Goal: Task Accomplishment & Management: Complete application form

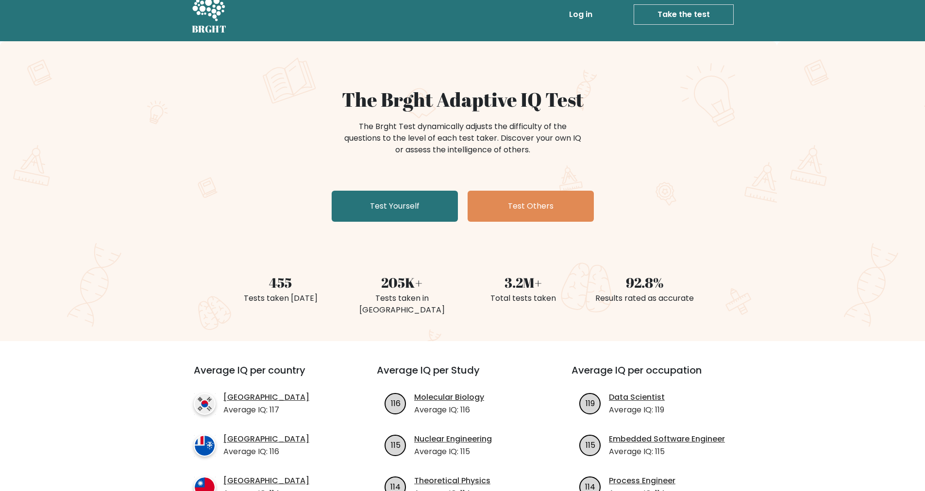
scroll to position [26, 0]
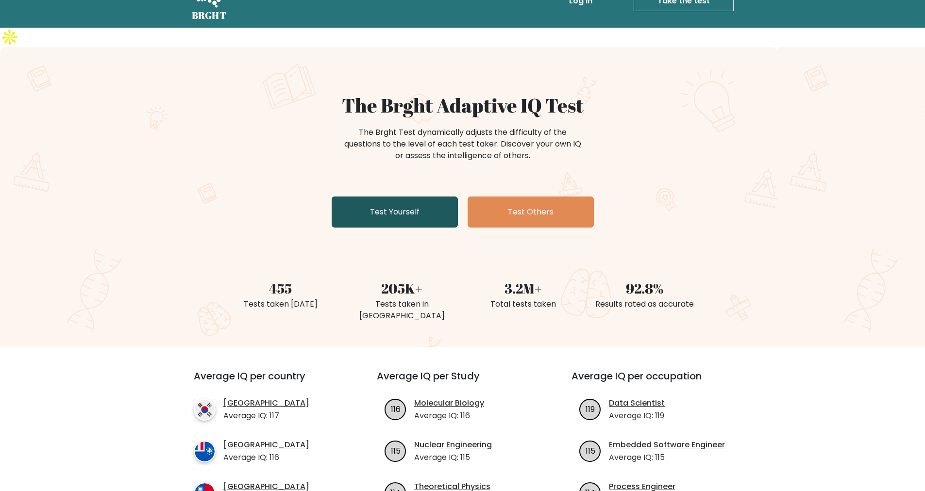
click at [390, 197] on link "Test Yourself" at bounding box center [395, 212] width 126 height 31
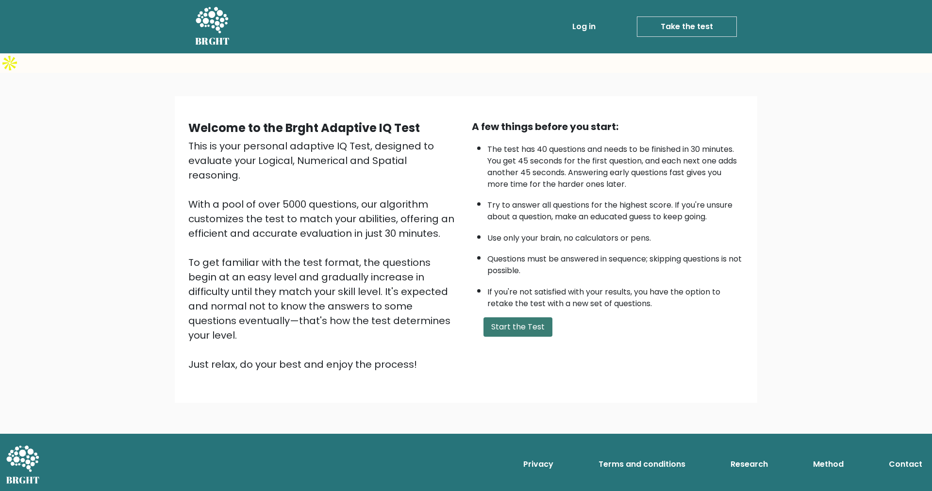
click at [503, 318] on button "Start the Test" at bounding box center [518, 327] width 69 height 19
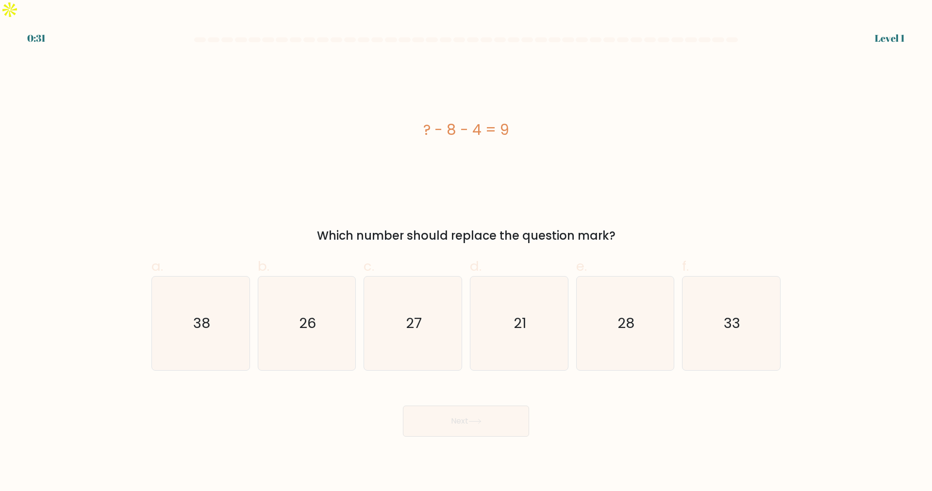
drag, startPoint x: 419, startPoint y: 112, endPoint x: 611, endPoint y: 223, distance: 221.7
click at [611, 223] on div "? - 8 - 4 = 9 Which number should replace the question mark?" at bounding box center [466, 150] width 641 height 188
copy div "? - 8 - 4 = 9 Which number should replace the question mark?"
click at [533, 299] on icon "21" at bounding box center [519, 324] width 94 height 94
click at [467, 252] on input "d. 21" at bounding box center [466, 249] width 0 height 6
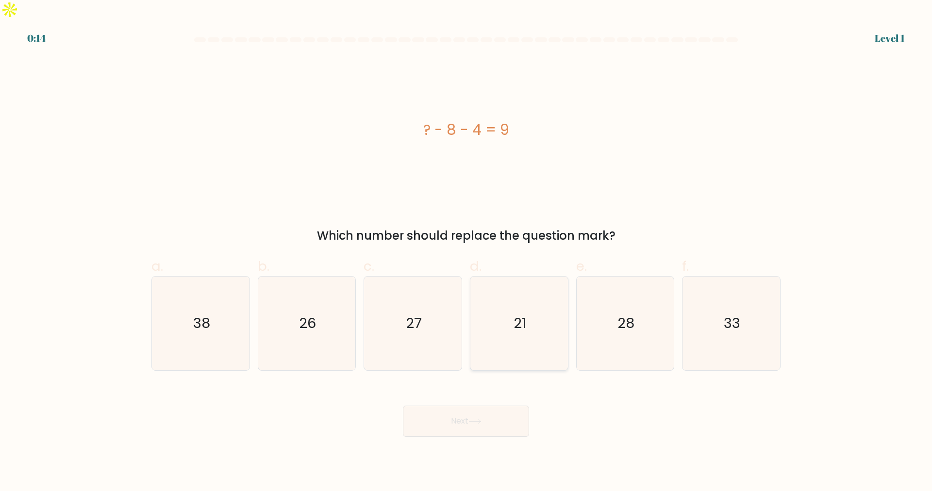
radio input "true"
click at [457, 409] on button "Next" at bounding box center [466, 421] width 126 height 31
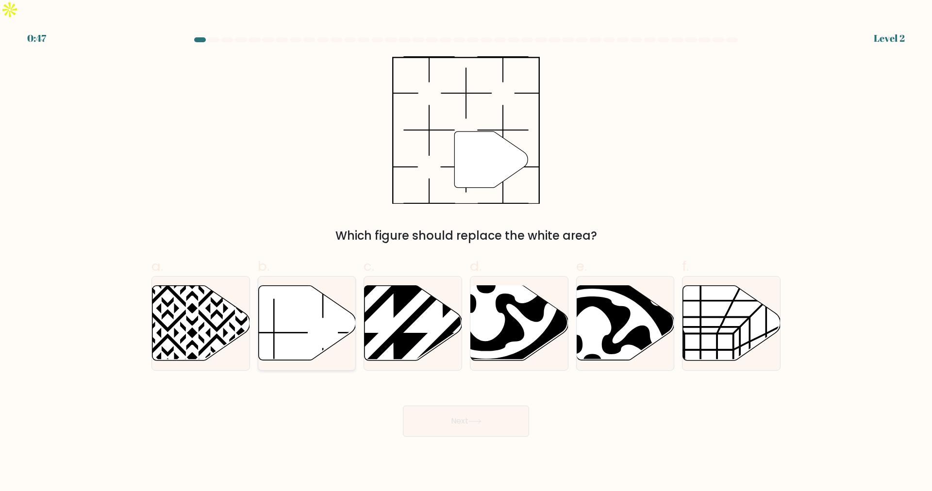
click at [285, 321] on icon at bounding box center [307, 323] width 98 height 75
click at [466, 252] on input "b." at bounding box center [466, 249] width 0 height 6
radio input "true"
click at [438, 406] on button "Next" at bounding box center [466, 421] width 126 height 31
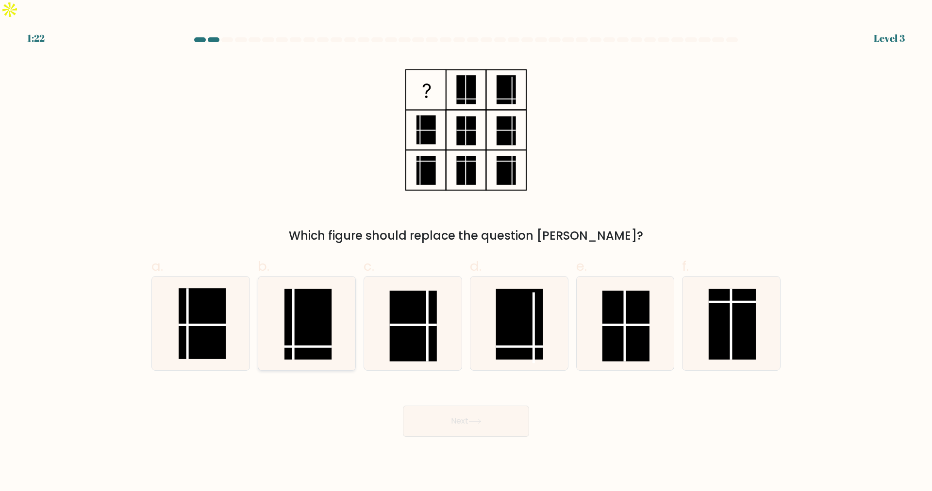
click at [313, 324] on rect at bounding box center [308, 324] width 47 height 71
click at [466, 252] on input "b." at bounding box center [466, 249] width 0 height 6
radio input "true"
click at [441, 406] on button "Next" at bounding box center [466, 421] width 126 height 31
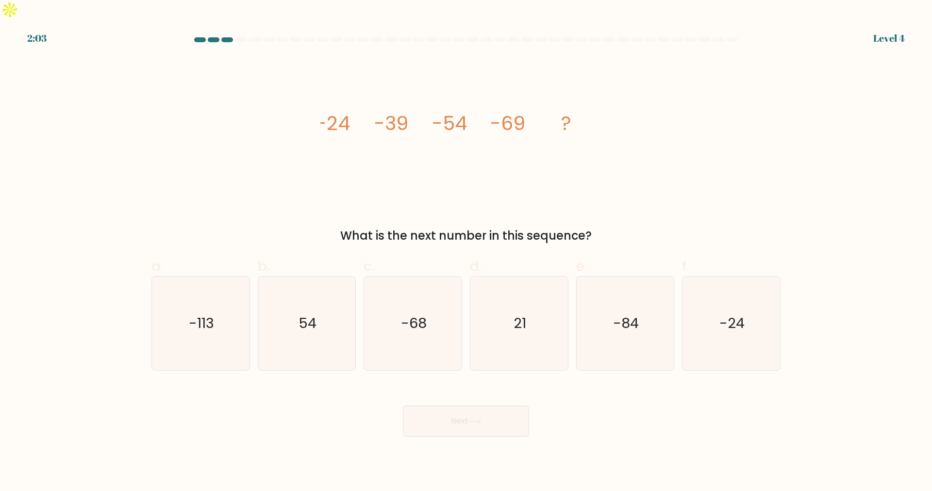
drag, startPoint x: 318, startPoint y: 106, endPoint x: 607, endPoint y: 218, distance: 310.4
click at [607, 218] on div "image/svg+xml -24 -39 -54 -69 ? What is the next number in this sequence?" at bounding box center [466, 150] width 641 height 188
copy div "-24 -39 -54 -69 ? What is the next number in this sequence?"
click at [619, 314] on text "-84" at bounding box center [626, 323] width 26 height 19
click at [636, 321] on icon "-84" at bounding box center [625, 324] width 94 height 94
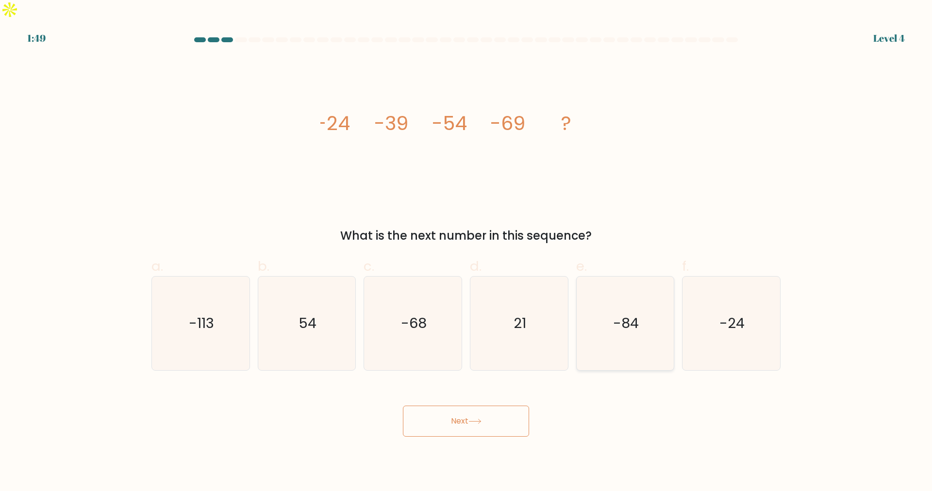
click at [467, 252] on input "e. -84" at bounding box center [466, 249] width 0 height 6
radio input "true"
click at [455, 406] on button "Next" at bounding box center [466, 421] width 126 height 31
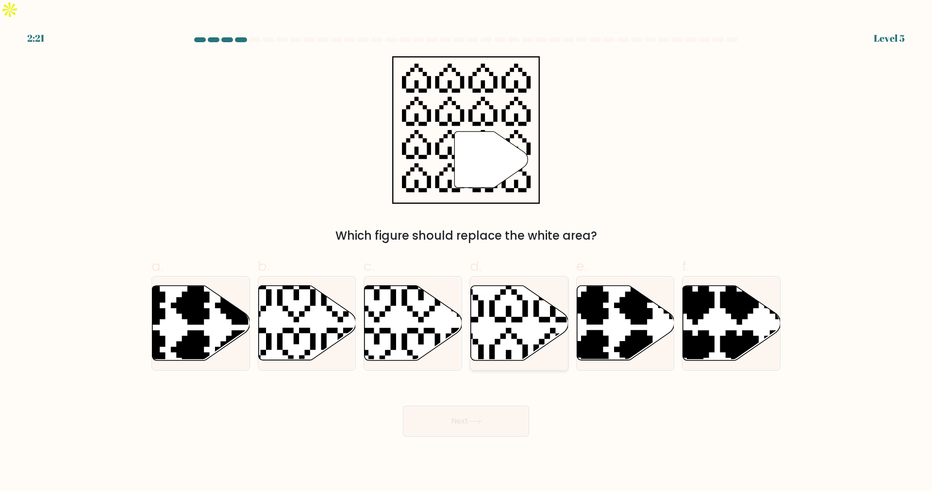
click at [499, 325] on icon at bounding box center [520, 323] width 98 height 75
click at [467, 252] on input "d." at bounding box center [466, 249] width 0 height 6
radio input "true"
click at [475, 419] on icon at bounding box center [475, 421] width 13 height 5
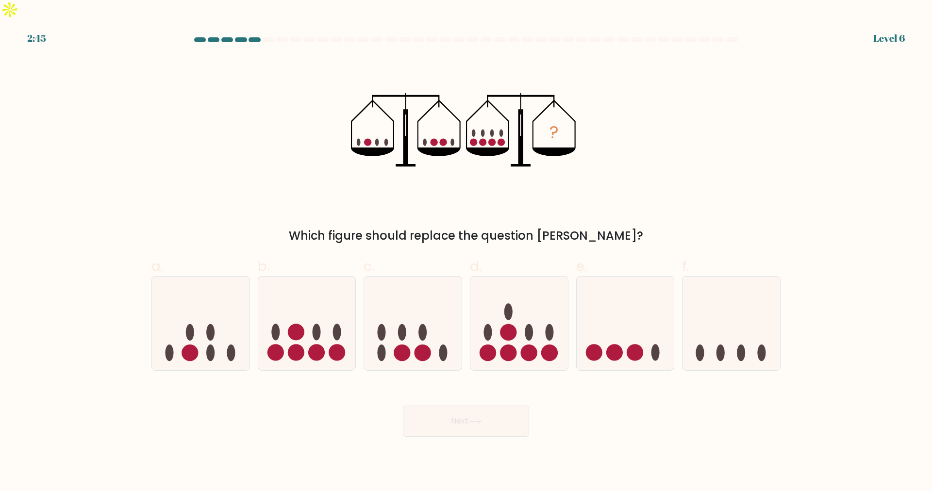
drag, startPoint x: 342, startPoint y: 89, endPoint x: 614, endPoint y: 214, distance: 299.4
click at [614, 214] on div "? Which figure should replace the question mark?" at bounding box center [466, 150] width 641 height 188
click at [299, 141] on div "? Which figure should replace the question mark?" at bounding box center [466, 150] width 641 height 188
click at [292, 324] on circle at bounding box center [296, 332] width 17 height 17
click at [466, 252] on input "b." at bounding box center [466, 249] width 0 height 6
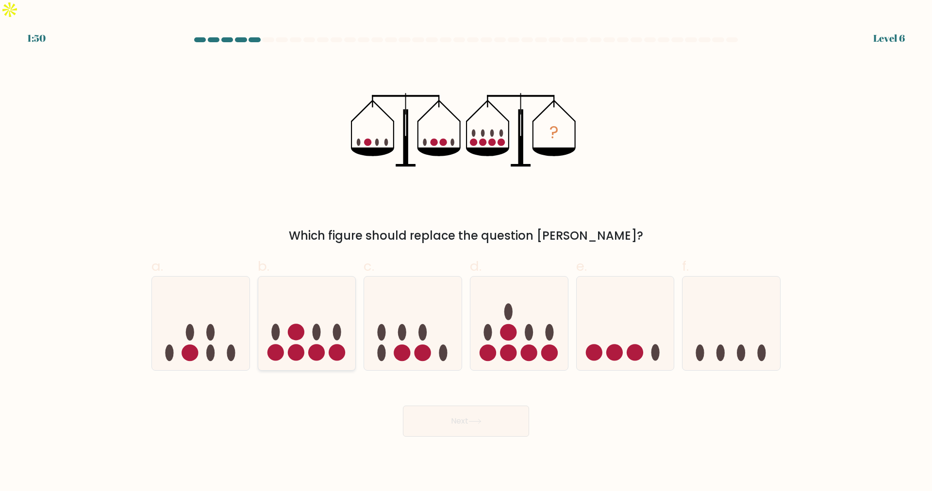
radio input "true"
drag, startPoint x: 488, startPoint y: 401, endPoint x: 482, endPoint y: 398, distance: 6.5
click at [488, 406] on button "Next" at bounding box center [466, 421] width 126 height 31
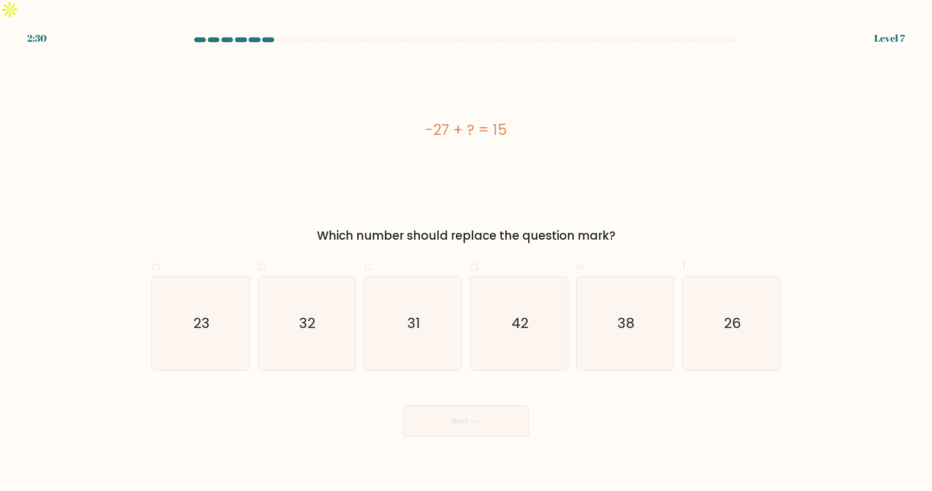
drag, startPoint x: 419, startPoint y: 114, endPoint x: 541, endPoint y: 116, distance: 121.9
click at [541, 119] on div "-27 + ? = 15" at bounding box center [465, 130] width 629 height 22
copy div "-27 + ? = 15"
click at [499, 291] on icon "42" at bounding box center [519, 324] width 94 height 94
click at [467, 252] on input "d. 42" at bounding box center [466, 249] width 0 height 6
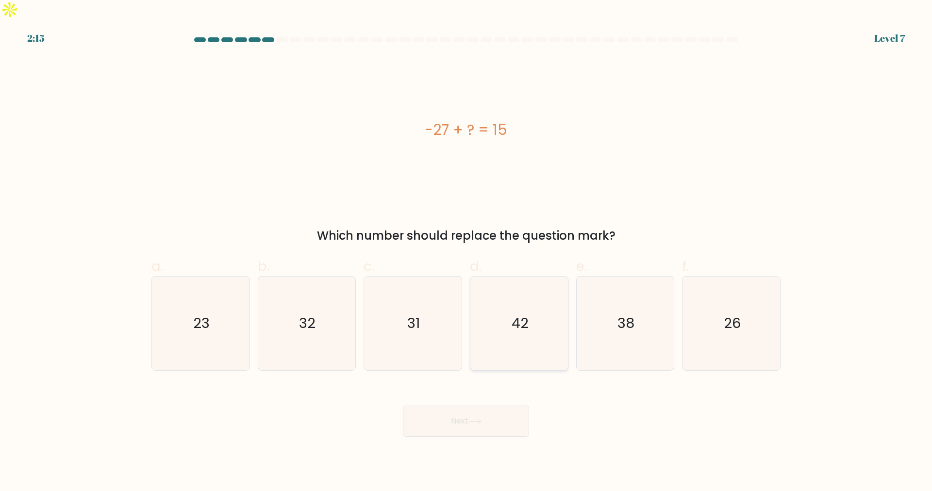
radio input "true"
click at [456, 411] on button "Next" at bounding box center [466, 421] width 126 height 31
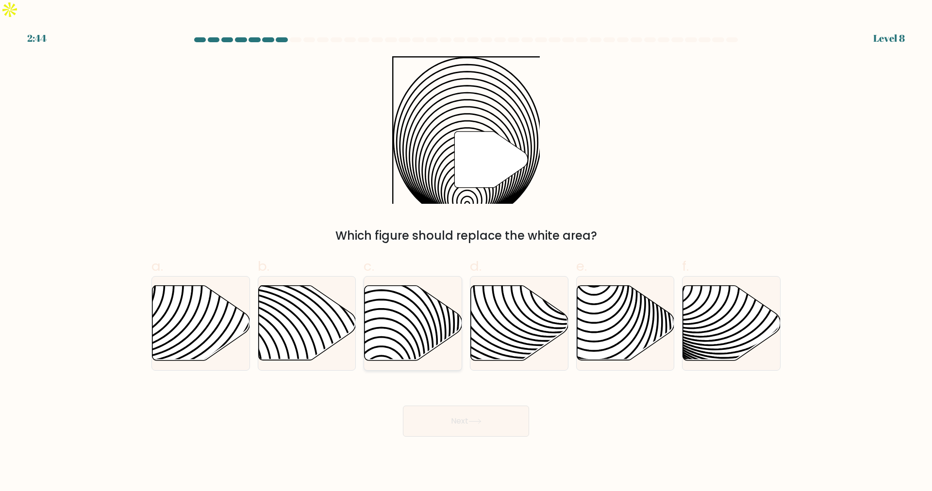
click at [395, 318] on icon at bounding box center [414, 323] width 98 height 75
click at [466, 252] on input "c." at bounding box center [466, 249] width 0 height 6
radio input "true"
click at [292, 302] on icon at bounding box center [307, 323] width 98 height 75
click at [466, 252] on input "b." at bounding box center [466, 249] width 0 height 6
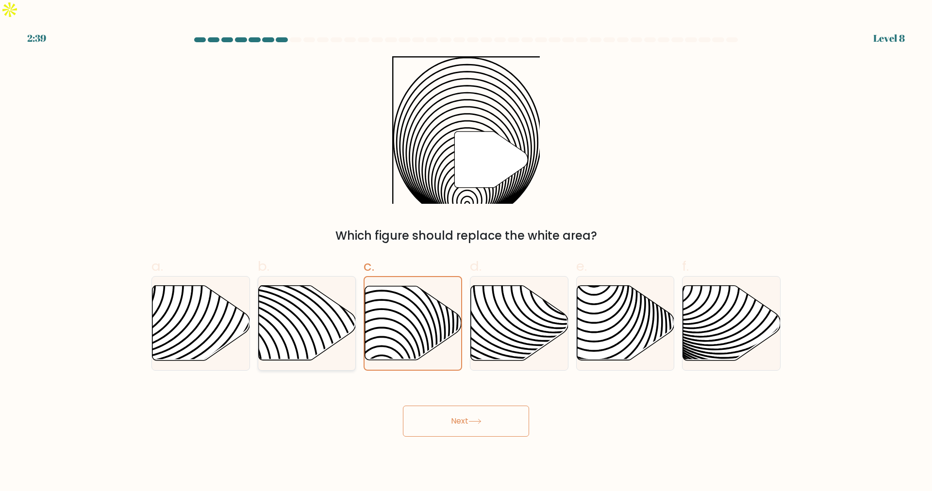
radio input "true"
click at [436, 406] on button "Next" at bounding box center [466, 421] width 126 height 31
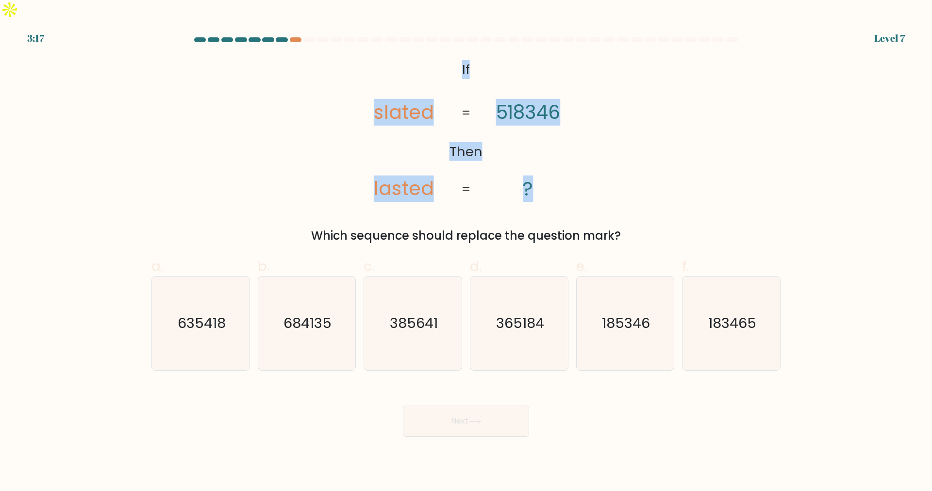
drag, startPoint x: 443, startPoint y: 53, endPoint x: 572, endPoint y: 173, distance: 175.9
click at [572, 173] on icon "@import url('https://fonts.googleapis.com/css?family=Abril+Fatface:400,100,100i…" at bounding box center [466, 130] width 239 height 148
copy icon "If Then slated lasted 518346 ?"
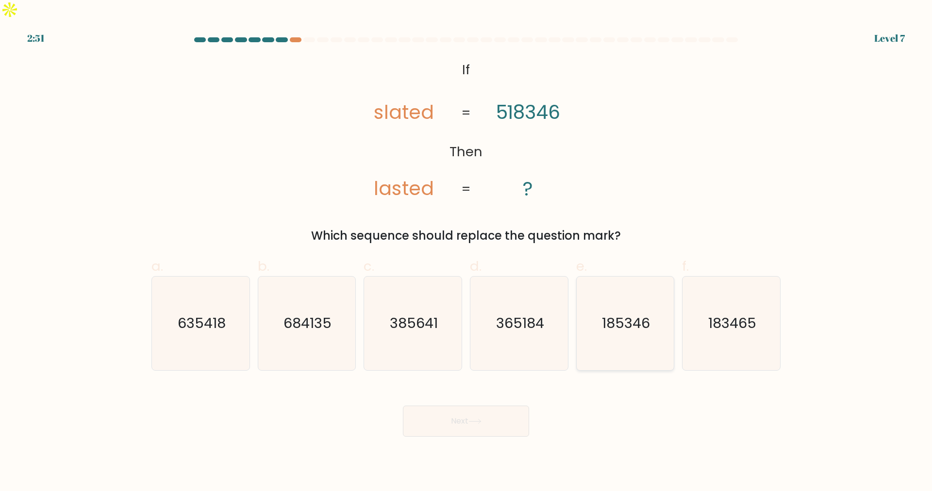
click at [637, 314] on text "185346" at bounding box center [626, 323] width 48 height 19
click at [467, 252] on input "e. 185346" at bounding box center [466, 249] width 0 height 6
radio input "true"
click at [461, 408] on button "Next" at bounding box center [466, 421] width 126 height 31
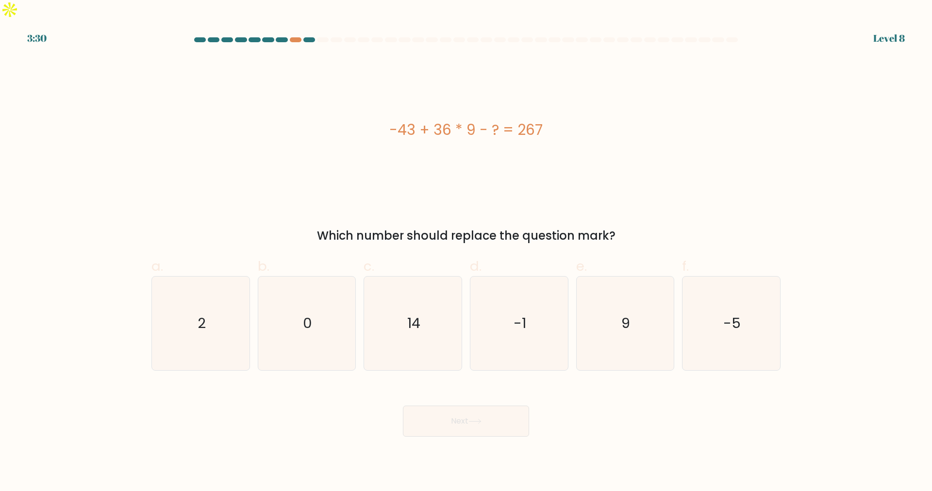
drag, startPoint x: 380, startPoint y: 114, endPoint x: 546, endPoint y: 118, distance: 166.1
click at [546, 119] on div "-43 + 36 * 9 - ? = 267" at bounding box center [465, 130] width 629 height 22
copy div "-43 + 36 * 9 - ? = 267"
click at [410, 314] on text "14" at bounding box center [413, 323] width 13 height 19
click at [466, 252] on input "c. 14" at bounding box center [466, 249] width 0 height 6
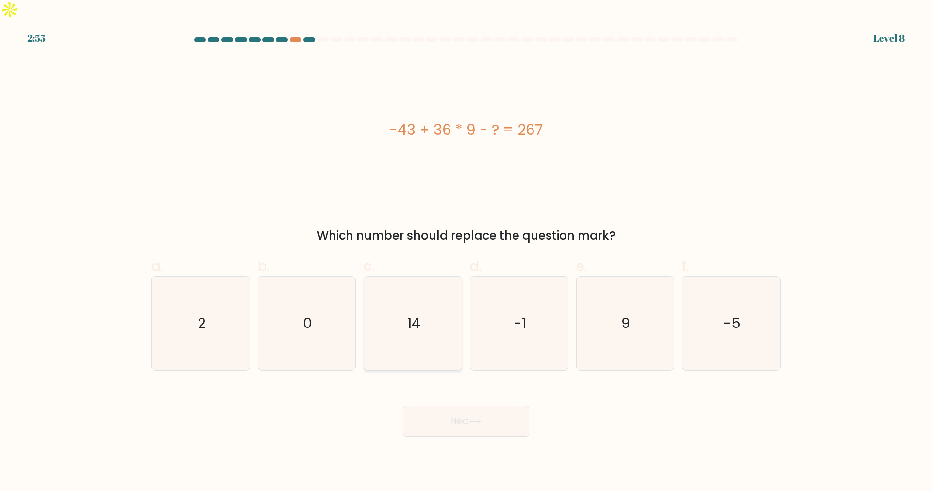
radio input "true"
click at [445, 406] on button "Next" at bounding box center [466, 421] width 126 height 31
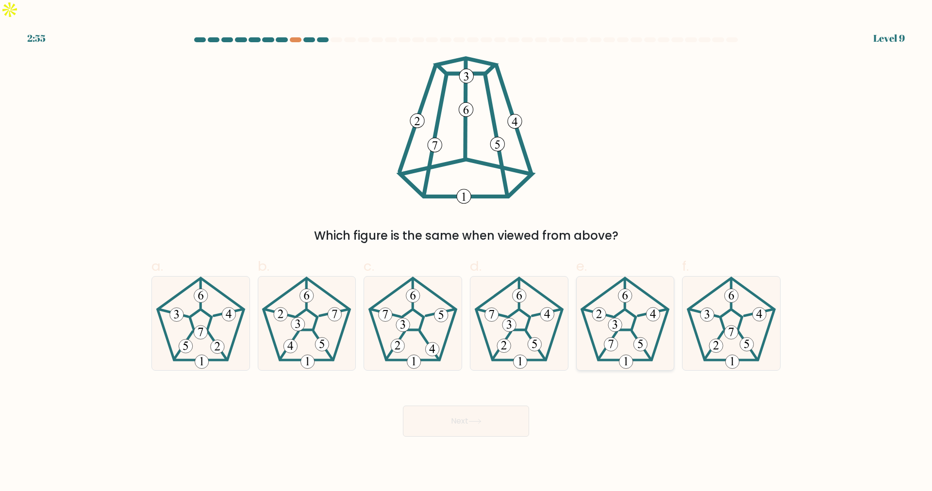
click at [631, 317] on icon at bounding box center [625, 324] width 94 height 94
click at [467, 252] on input "e." at bounding box center [466, 249] width 0 height 6
radio input "true"
click at [467, 406] on button "Next" at bounding box center [466, 421] width 126 height 31
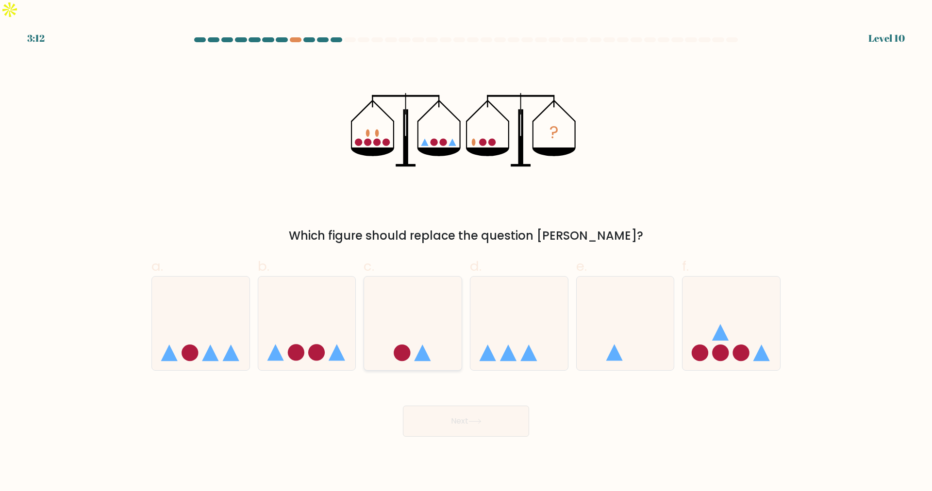
click at [405, 345] on circle at bounding box center [402, 353] width 17 height 17
click at [466, 252] on input "c." at bounding box center [466, 249] width 0 height 6
radio input "true"
click at [443, 406] on button "Next" at bounding box center [466, 421] width 126 height 31
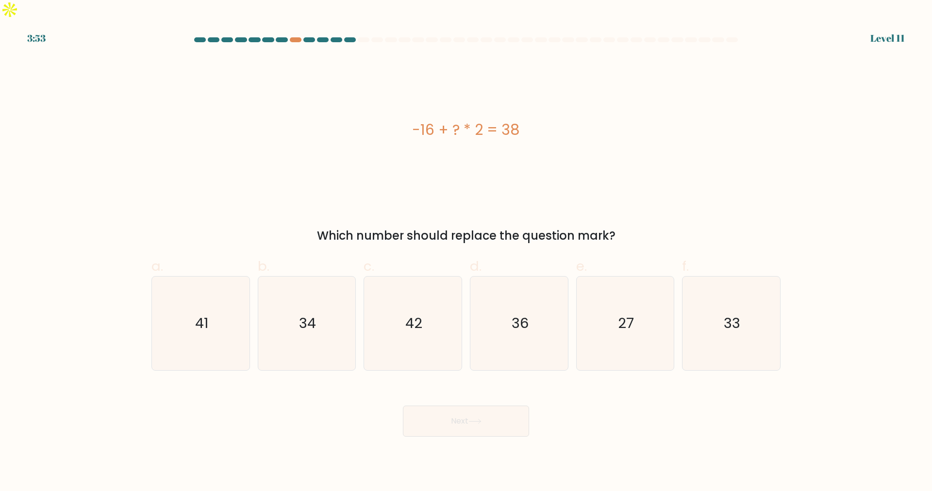
drag, startPoint x: 534, startPoint y: 116, endPoint x: 376, endPoint y: 106, distance: 158.6
click at [376, 119] on div "-16 + ? * 2 = 38" at bounding box center [465, 130] width 629 height 22
copy div "-16 + ? * 2 = 38"
click at [608, 316] on icon "27" at bounding box center [625, 324] width 94 height 94
click at [467, 252] on input "e. 27" at bounding box center [466, 249] width 0 height 6
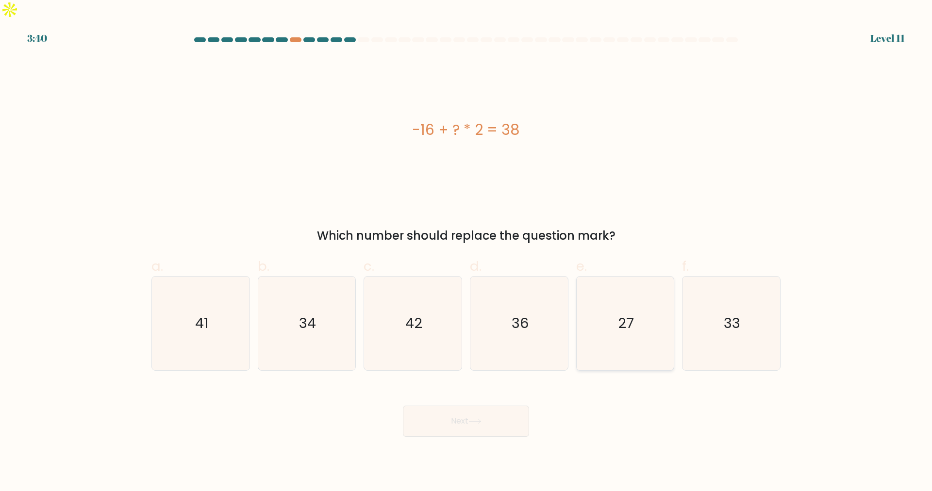
radio input "true"
click at [464, 408] on button "Next" at bounding box center [466, 421] width 126 height 31
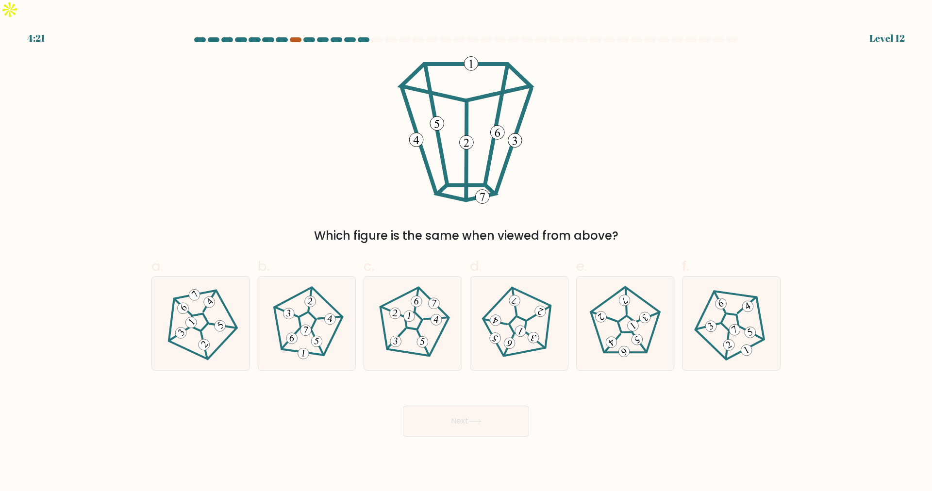
click at [297, 37] on div at bounding box center [296, 39] width 12 height 5
click at [521, 315] on 255 at bounding box center [517, 326] width 23 height 22
click at [467, 252] on input "d." at bounding box center [466, 249] width 0 height 6
radio input "true"
click at [476, 406] on button "Next" at bounding box center [466, 421] width 126 height 31
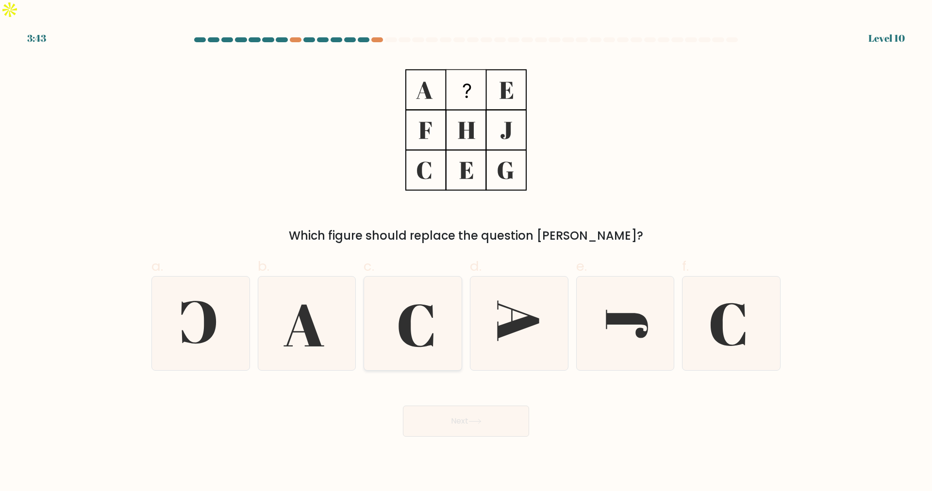
click at [423, 301] on icon at bounding box center [413, 324] width 94 height 94
click at [466, 252] on input "c." at bounding box center [466, 249] width 0 height 6
radio input "true"
click at [480, 419] on icon at bounding box center [475, 421] width 13 height 5
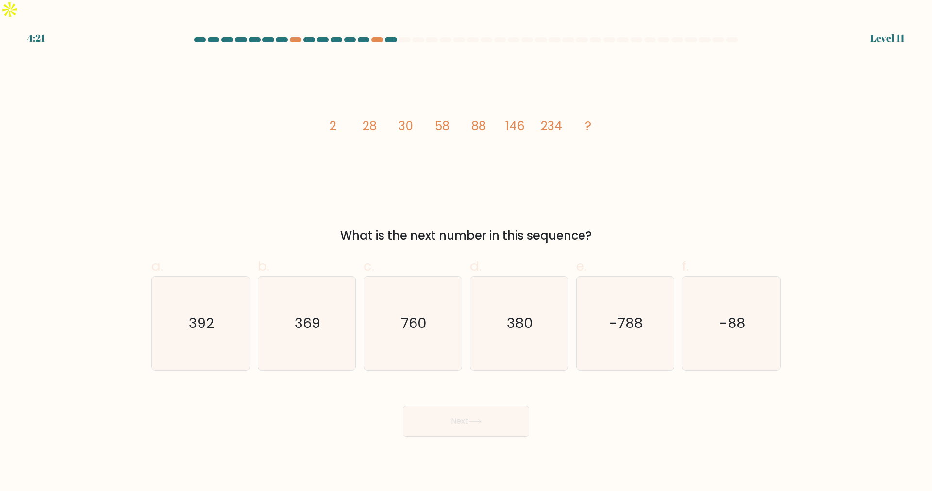
drag, startPoint x: 324, startPoint y: 107, endPoint x: 604, endPoint y: 213, distance: 298.9
click at [604, 213] on div "image/svg+xml 2 28 30 58 88 146 234 ? What is the next number in this sequence?" at bounding box center [466, 150] width 641 height 188
copy div "2 28 30 58 88 146 234 ? What is the next number in this sequence?"
click at [513, 314] on text "380" at bounding box center [520, 323] width 26 height 19
click at [467, 252] on input "d. 380" at bounding box center [466, 249] width 0 height 6
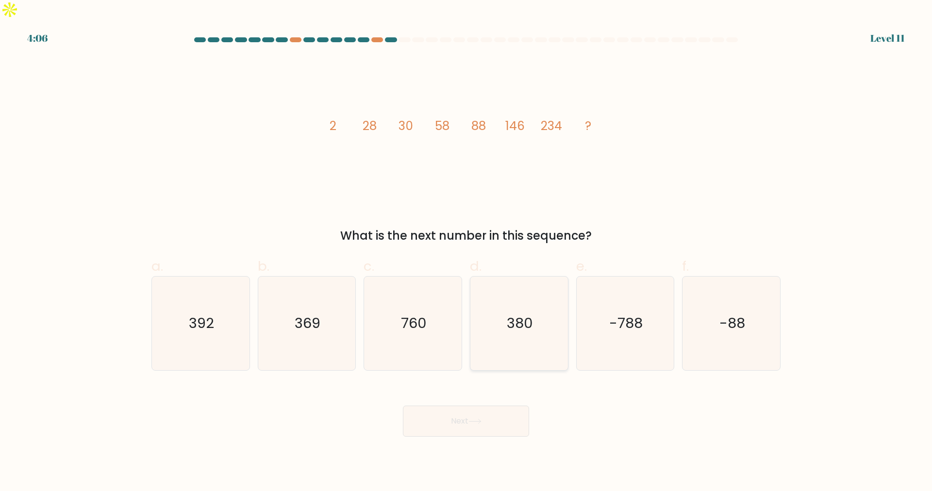
radio input "true"
click at [466, 406] on button "Next" at bounding box center [466, 421] width 126 height 31
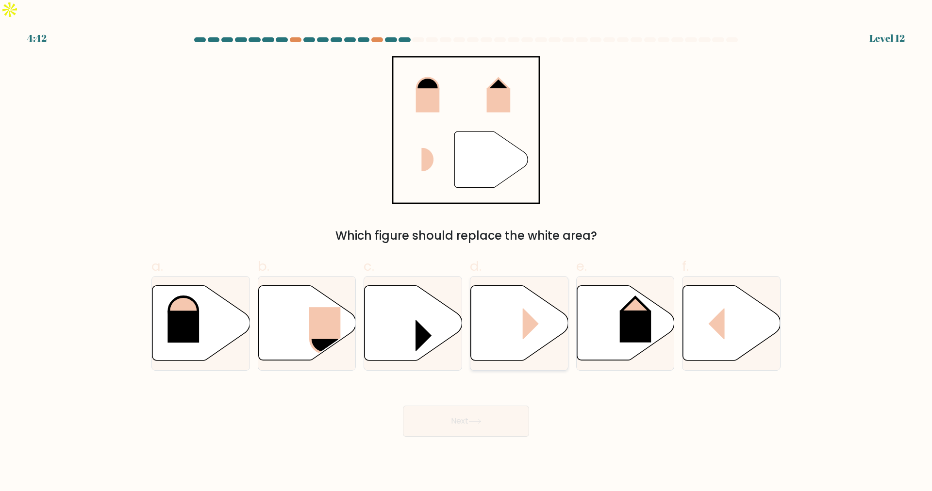
click at [523, 308] on rect at bounding box center [539, 324] width 33 height 32
click at [467, 252] on input "d." at bounding box center [466, 249] width 0 height 6
radio input "true"
click at [484, 411] on button "Next" at bounding box center [466, 421] width 126 height 31
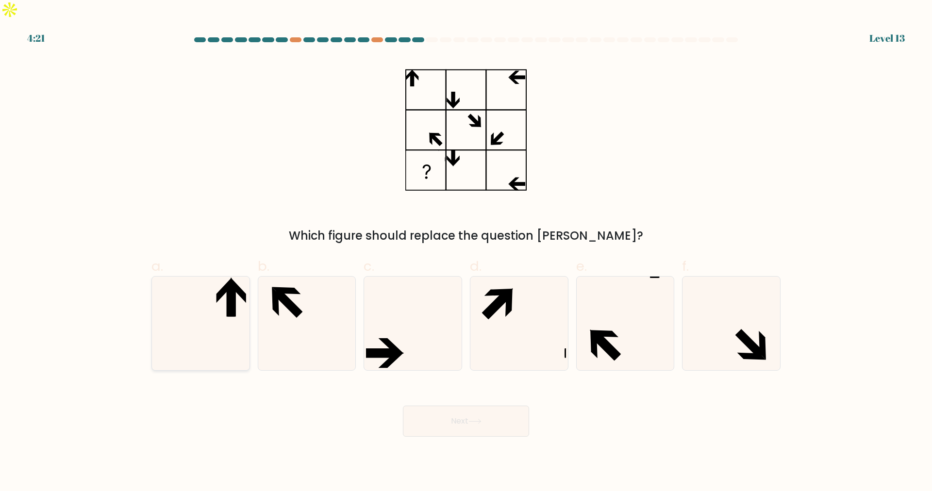
click at [226, 293] on icon at bounding box center [230, 300] width 8 height 33
click at [466, 252] on input "a." at bounding box center [466, 249] width 0 height 6
radio input "true"
click at [455, 406] on button "Next" at bounding box center [466, 421] width 126 height 31
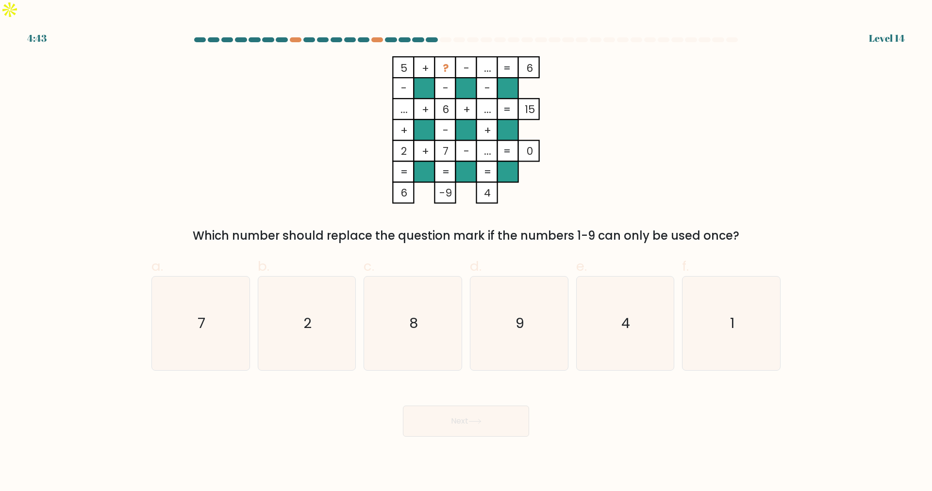
drag, startPoint x: 185, startPoint y: 216, endPoint x: 734, endPoint y: 220, distance: 548.7
click at [734, 227] on div "Which number should replace the question mark if the numbers 1-9 can only be us…" at bounding box center [466, 235] width 618 height 17
copy div "Which number should replace the question mark if the numbers 1-9 can only be us…"
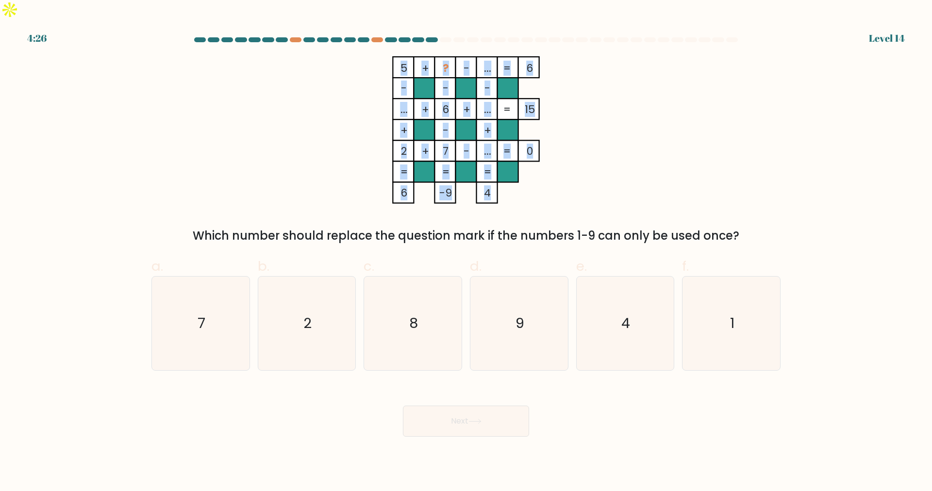
drag, startPoint x: 394, startPoint y: 45, endPoint x: 490, endPoint y: 173, distance: 160.2
click at [490, 173] on icon "5 + ? - ... 6 - - - ... + 6 + ... 15 + - + 2 + 7 - ... = 0 = = = = 6 -9 4 =" at bounding box center [465, 130] width 291 height 148
copy icon "5 + ? - ... 6 - - - ... + 6 + ... 15 + - + 2 + 7 - ... = 0 = = = = 6 -9 4"
click at [600, 88] on icon "5 + ? - ... 6 - - - ... + 6 + ... 15 + - + 2 + 7 - ... = 0 = = = = 6 -9 4 =" at bounding box center [465, 130] width 291 height 148
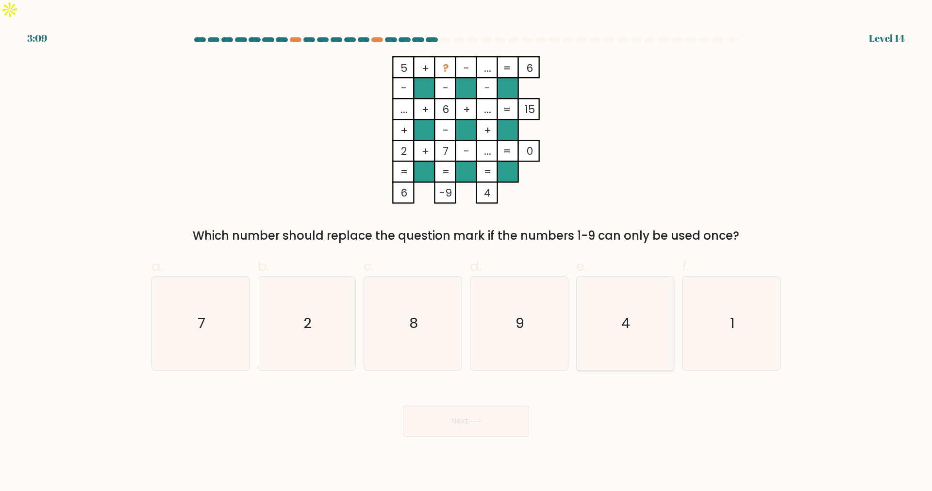
click at [601, 283] on icon "4" at bounding box center [625, 324] width 94 height 94
click at [467, 252] on input "e. 4" at bounding box center [466, 249] width 0 height 6
radio input "true"
click at [477, 406] on button "Next" at bounding box center [466, 421] width 126 height 31
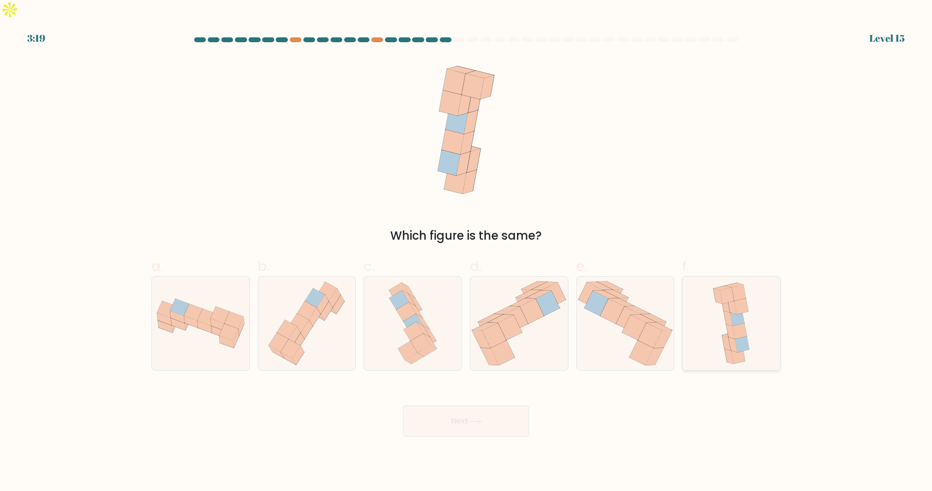
click at [723, 302] on icon at bounding box center [731, 324] width 45 height 94
click at [467, 252] on input "f." at bounding box center [466, 249] width 0 height 6
radio input "true"
click at [501, 406] on button "Next" at bounding box center [466, 421] width 126 height 31
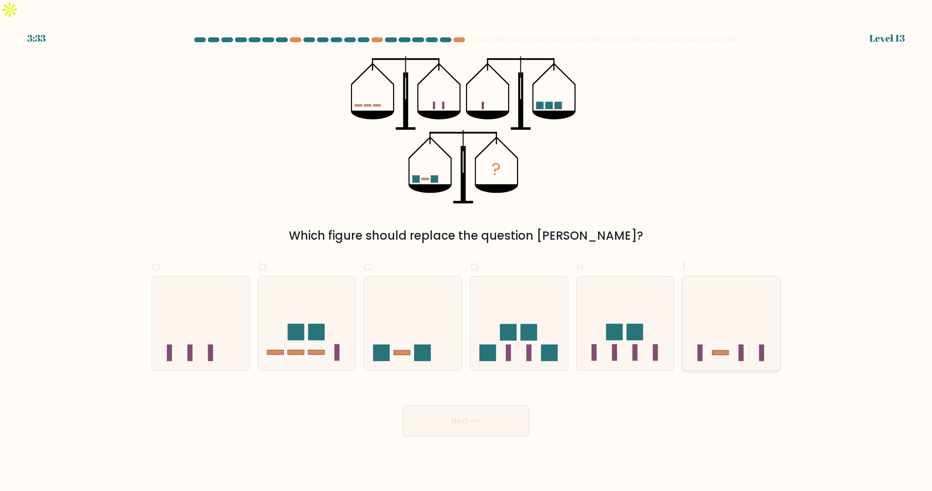
click at [727, 325] on icon at bounding box center [732, 323] width 98 height 81
click at [467, 252] on input "f." at bounding box center [466, 249] width 0 height 6
radio input "true"
click at [471, 406] on button "Next" at bounding box center [466, 421] width 126 height 31
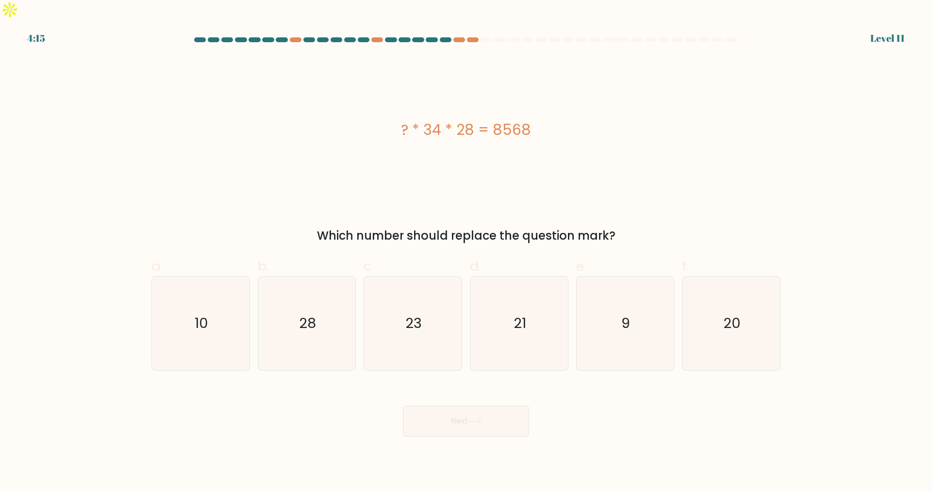
drag, startPoint x: 400, startPoint y: 118, endPoint x: 535, endPoint y: 155, distance: 140.1
click at [535, 155] on div "? * 34 * 28 = 8568" at bounding box center [465, 130] width 629 height 148
copy div "? * 34 * 28 = 8568"
click at [625, 291] on icon "9" at bounding box center [625, 324] width 94 height 94
click at [467, 252] on input "e. 9" at bounding box center [466, 249] width 0 height 6
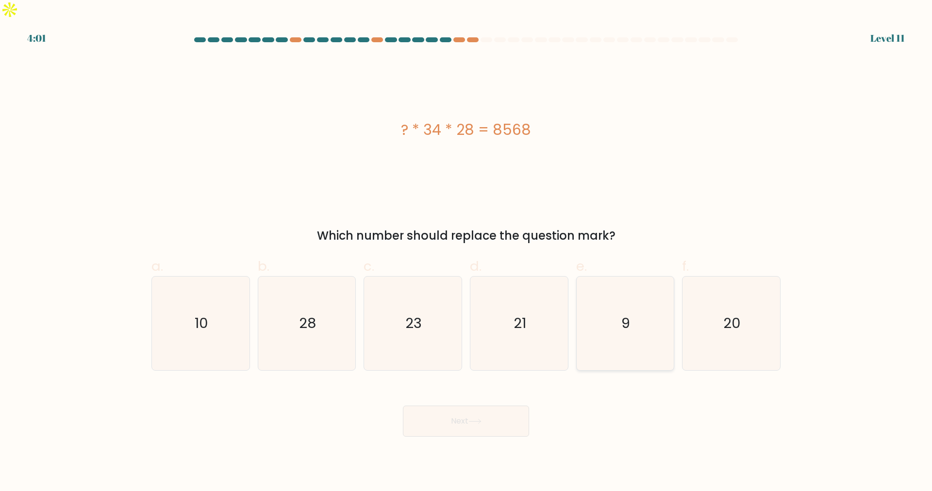
radio input "true"
click at [490, 406] on button "Next" at bounding box center [466, 421] width 126 height 31
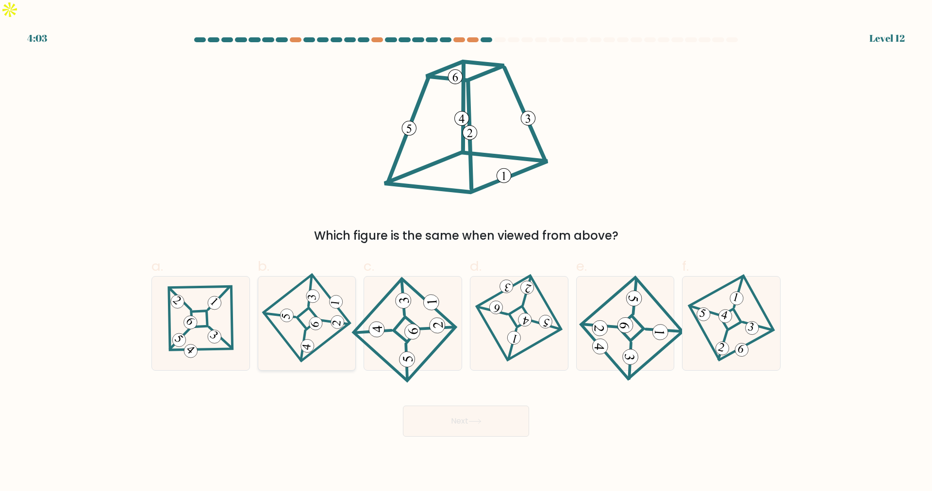
click at [319, 315] on icon at bounding box center [307, 323] width 65 height 75
click at [466, 252] on input "b." at bounding box center [466, 249] width 0 height 6
radio input "true"
click at [439, 407] on button "Next" at bounding box center [466, 421] width 126 height 31
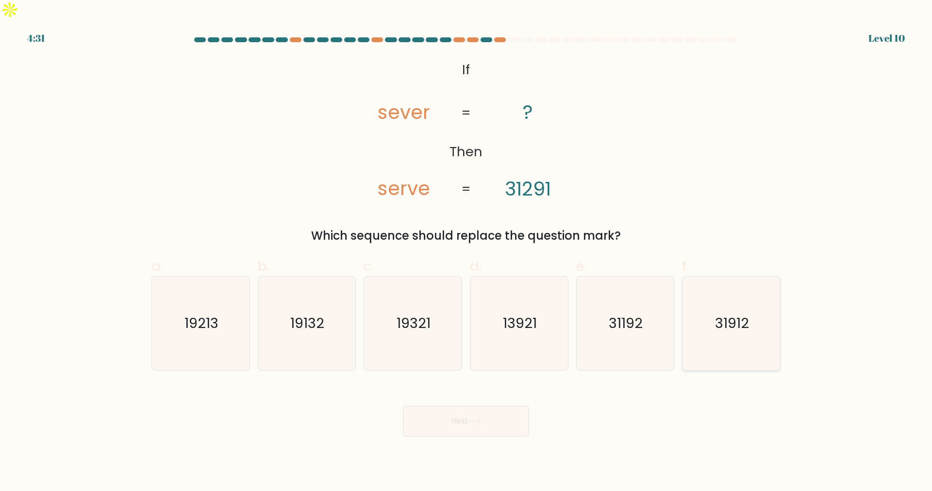
click at [725, 289] on icon "31912" at bounding box center [732, 324] width 94 height 94
click at [467, 252] on input "f. 31912" at bounding box center [466, 249] width 0 height 6
radio input "true"
click at [463, 412] on button "Next" at bounding box center [466, 421] width 126 height 31
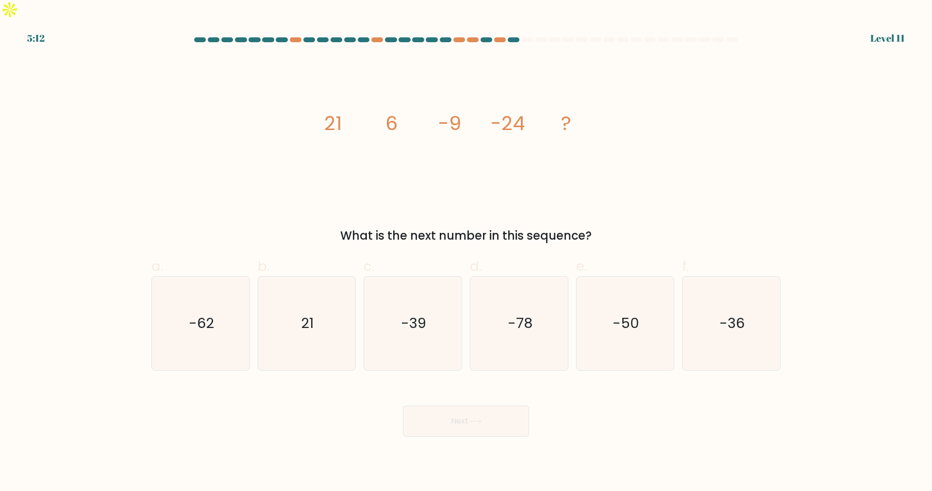
drag, startPoint x: 316, startPoint y: 99, endPoint x: 594, endPoint y: 219, distance: 302.9
click at [594, 219] on div "image/svg+xml 21 6 -9 -24 ? What is the next number in this sequence?" at bounding box center [466, 150] width 641 height 188
click at [429, 304] on icon "-39" at bounding box center [413, 324] width 94 height 94
click at [466, 252] on input "c. -39" at bounding box center [466, 249] width 0 height 6
radio input "true"
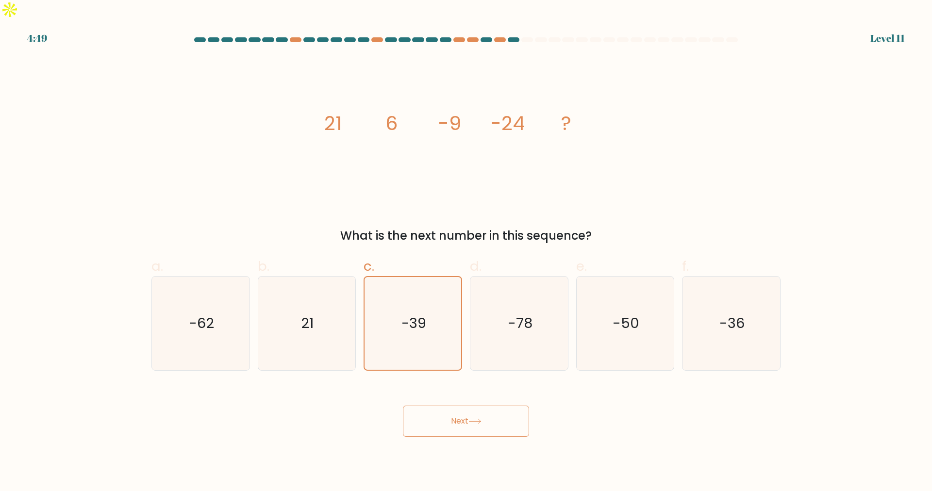
click at [447, 406] on button "Next" at bounding box center [466, 421] width 126 height 31
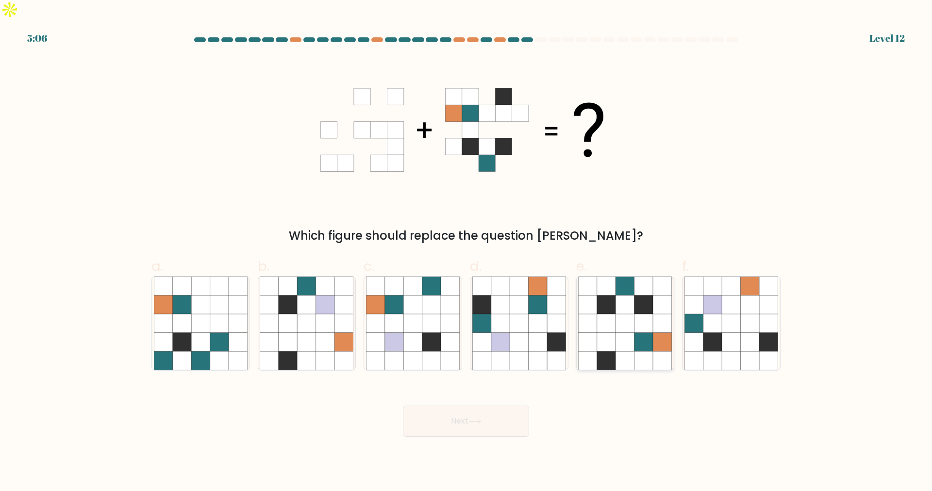
click at [642, 333] on icon at bounding box center [644, 342] width 18 height 18
click at [467, 252] on input "e." at bounding box center [466, 249] width 0 height 6
radio input "true"
click at [460, 407] on button "Next" at bounding box center [466, 421] width 126 height 31
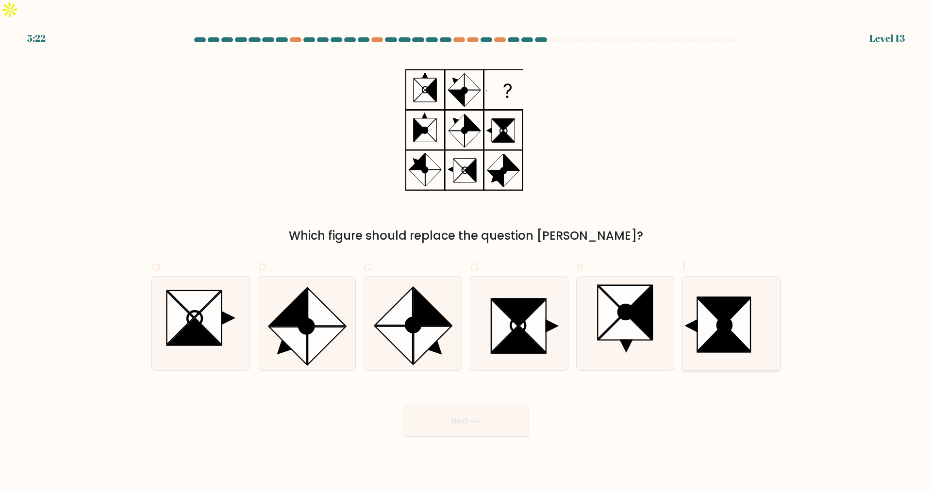
click at [729, 326] on icon at bounding box center [723, 339] width 51 height 27
click at [467, 252] on input "f." at bounding box center [466, 249] width 0 height 6
radio input "true"
click at [456, 406] on button "Next" at bounding box center [466, 421] width 126 height 31
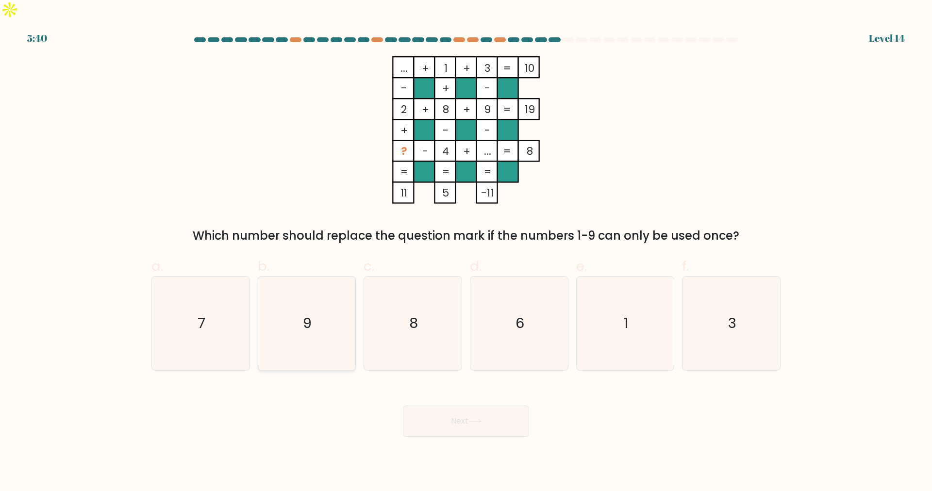
click at [290, 309] on icon "9" at bounding box center [307, 324] width 94 height 94
click at [466, 252] on input "b. 9" at bounding box center [466, 249] width 0 height 6
radio input "true"
click at [462, 406] on button "Next" at bounding box center [466, 421] width 126 height 31
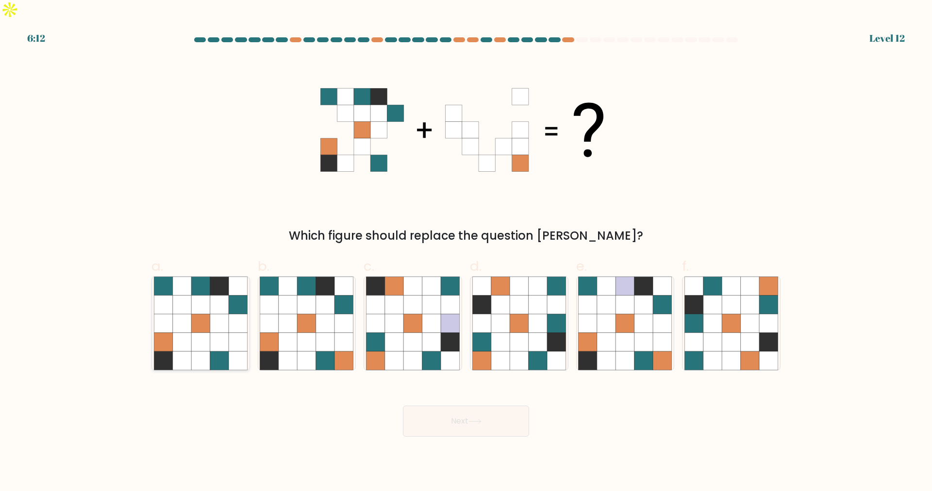
click at [195, 314] on icon at bounding box center [200, 323] width 18 height 18
click at [466, 252] on input "a." at bounding box center [466, 249] width 0 height 6
radio input "true"
click at [454, 406] on button "Next" at bounding box center [466, 421] width 126 height 31
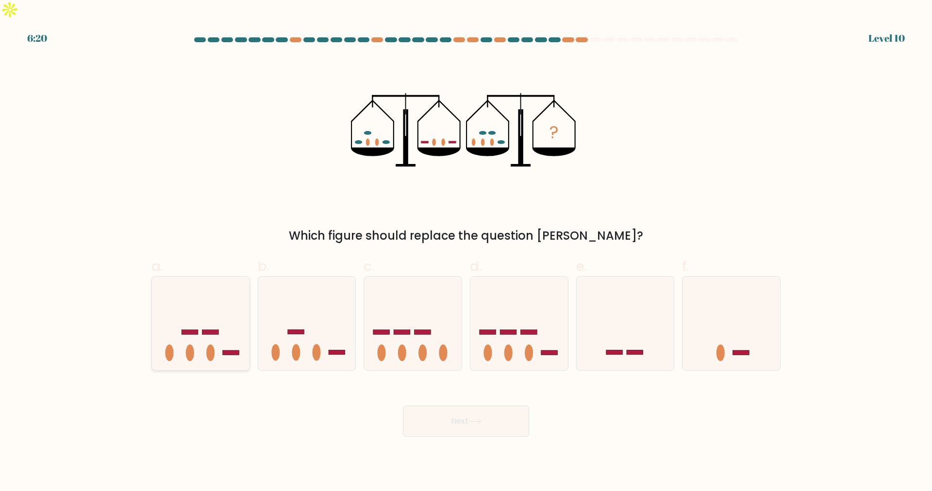
click at [203, 326] on icon at bounding box center [201, 323] width 98 height 81
click at [466, 252] on input "a." at bounding box center [466, 249] width 0 height 6
radio input "true"
click at [432, 406] on button "Next" at bounding box center [466, 421] width 126 height 31
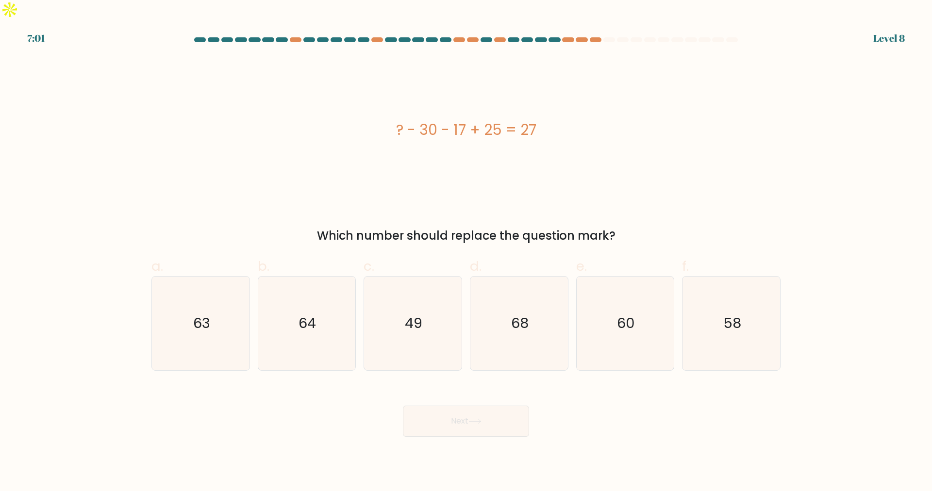
drag, startPoint x: 394, startPoint y: 115, endPoint x: 634, endPoint y: 214, distance: 260.0
click at [634, 214] on div "? - 30 - 17 + 25 = 27 Which number should replace the question mark?" at bounding box center [466, 150] width 641 height 188
click at [412, 314] on text "49" at bounding box center [413, 323] width 17 height 19
click at [466, 252] on input "c. 49" at bounding box center [466, 249] width 0 height 6
radio input "true"
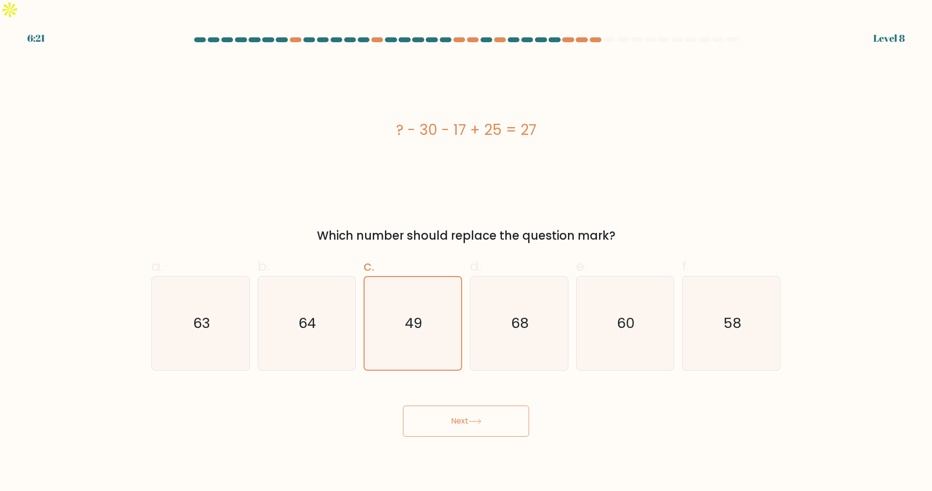
click at [437, 406] on button "Next" at bounding box center [466, 421] width 126 height 31
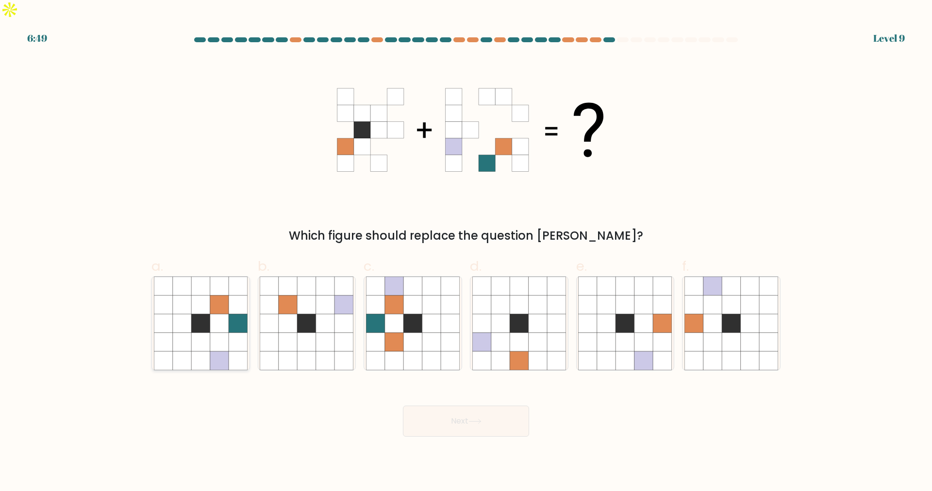
click at [205, 352] on icon at bounding box center [200, 361] width 18 height 18
click at [466, 252] on input "a." at bounding box center [466, 249] width 0 height 6
radio input "true"
click at [477, 419] on icon at bounding box center [475, 421] width 13 height 5
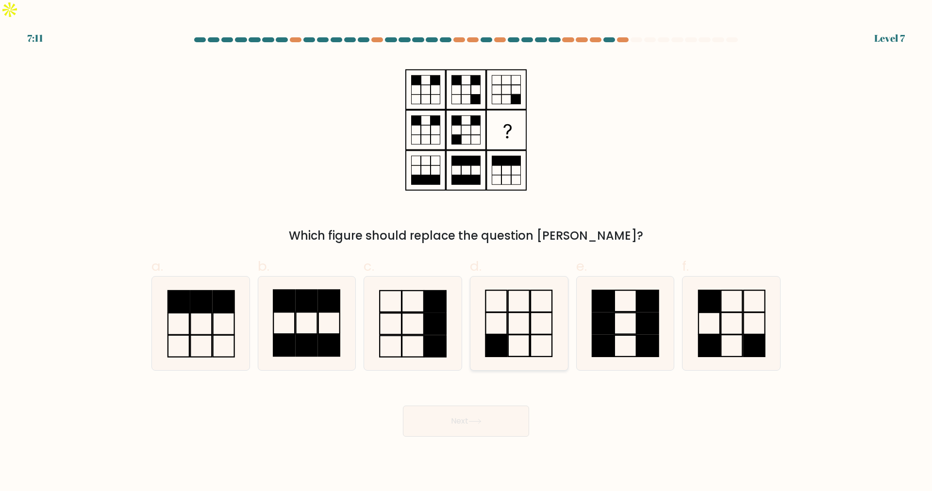
click at [517, 318] on icon at bounding box center [519, 324] width 94 height 94
click at [467, 252] on input "d." at bounding box center [466, 249] width 0 height 6
radio input "true"
click at [460, 406] on button "Next" at bounding box center [466, 421] width 126 height 31
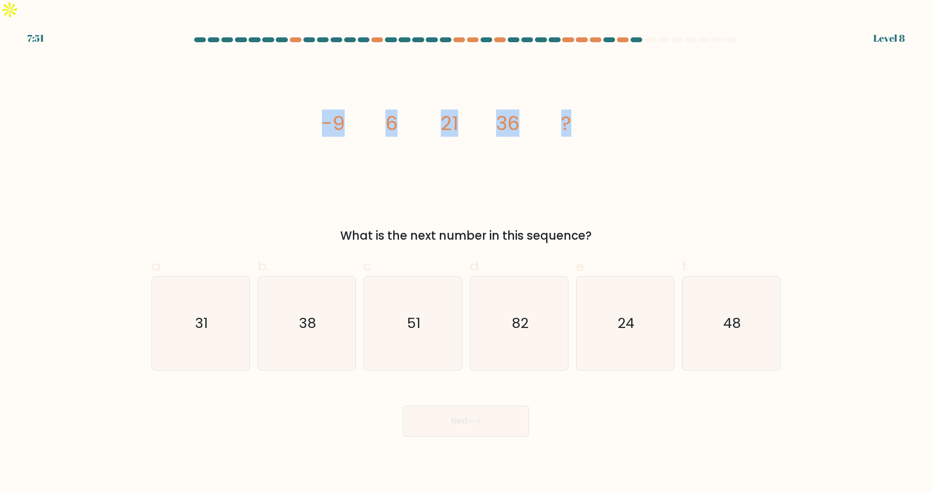
drag, startPoint x: 323, startPoint y: 102, endPoint x: 612, endPoint y: 118, distance: 288.8
click at [612, 118] on div "image/svg+xml -9 6 21 36 ? What is the next number in this sequence?" at bounding box center [466, 150] width 641 height 188
click at [390, 310] on icon "51" at bounding box center [413, 324] width 94 height 94
click at [466, 252] on input "c. 51" at bounding box center [466, 249] width 0 height 6
radio input "true"
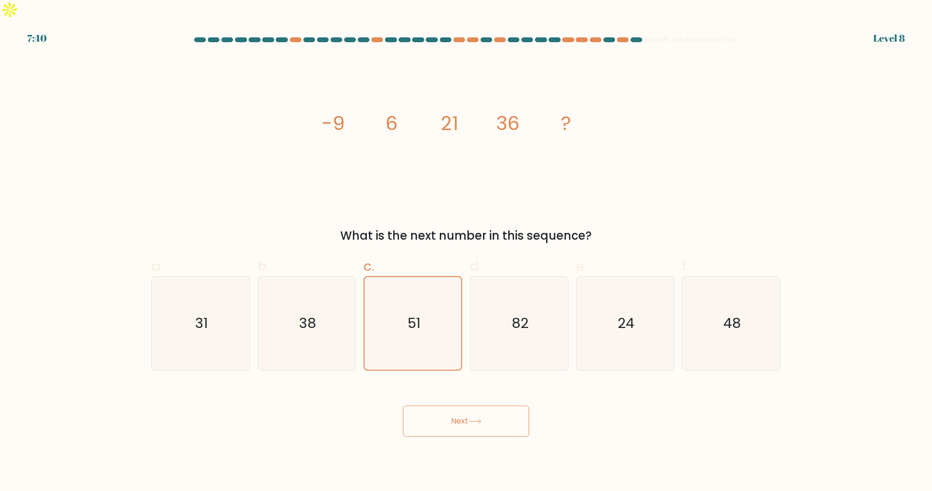
click at [442, 406] on button "Next" at bounding box center [466, 421] width 126 height 31
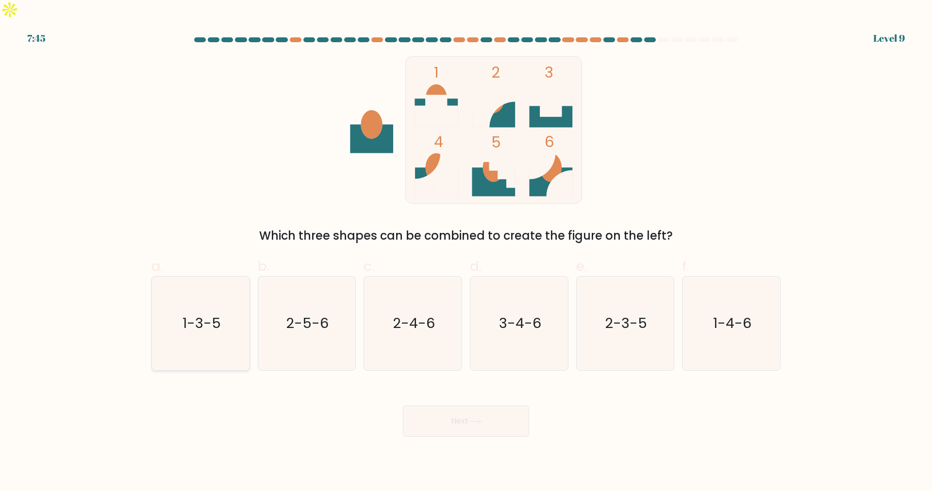
click at [217, 314] on text "1-3-5" at bounding box center [202, 323] width 38 height 19
click at [466, 252] on input "a. 1-3-5" at bounding box center [466, 249] width 0 height 6
radio input "true"
click at [450, 406] on button "Next" at bounding box center [466, 421] width 126 height 31
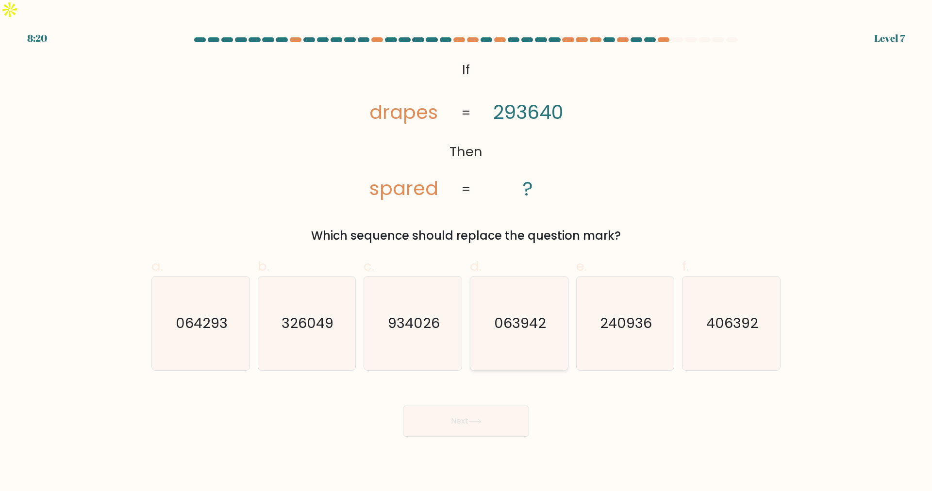
click at [514, 287] on icon "063942" at bounding box center [519, 324] width 94 height 94
click at [467, 252] on input "d. 063942" at bounding box center [466, 249] width 0 height 6
radio input "true"
click at [477, 406] on button "Next" at bounding box center [466, 421] width 126 height 31
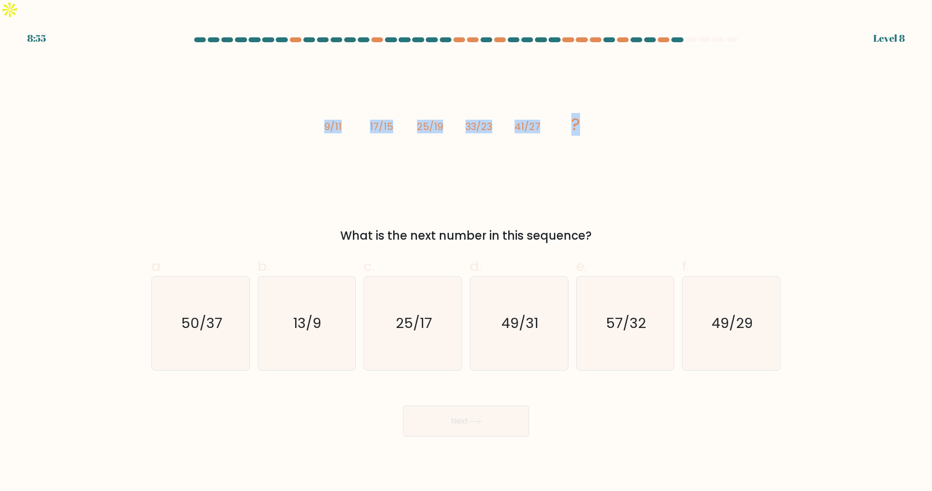
drag, startPoint x: 304, startPoint y: 105, endPoint x: 654, endPoint y: 115, distance: 349.7
click at [654, 115] on div "image/svg+xml 9/11 17/15 25/19 33/23 41/27 ? What is the next number in this se…" at bounding box center [466, 150] width 641 height 188
click at [521, 287] on icon "49/31" at bounding box center [519, 324] width 94 height 94
click at [467, 252] on input "d. 49/31" at bounding box center [466, 249] width 0 height 6
radio input "true"
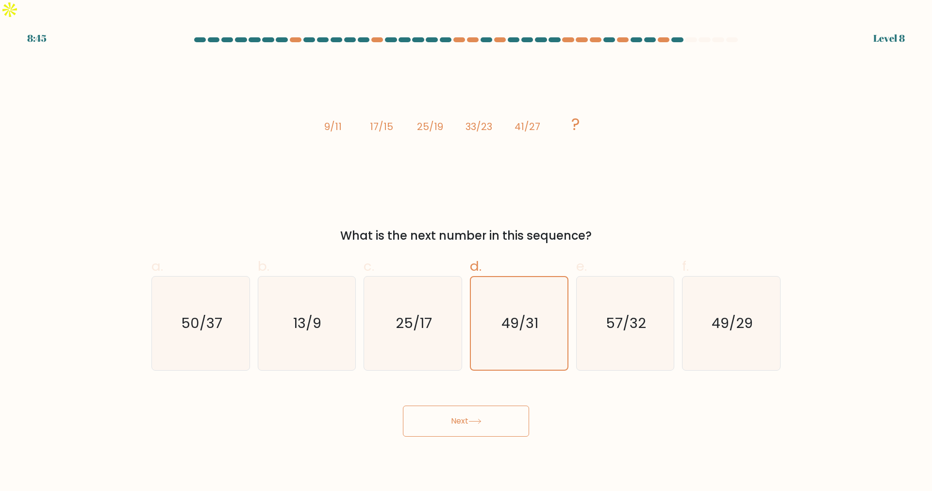
click at [474, 407] on button "Next" at bounding box center [466, 421] width 126 height 31
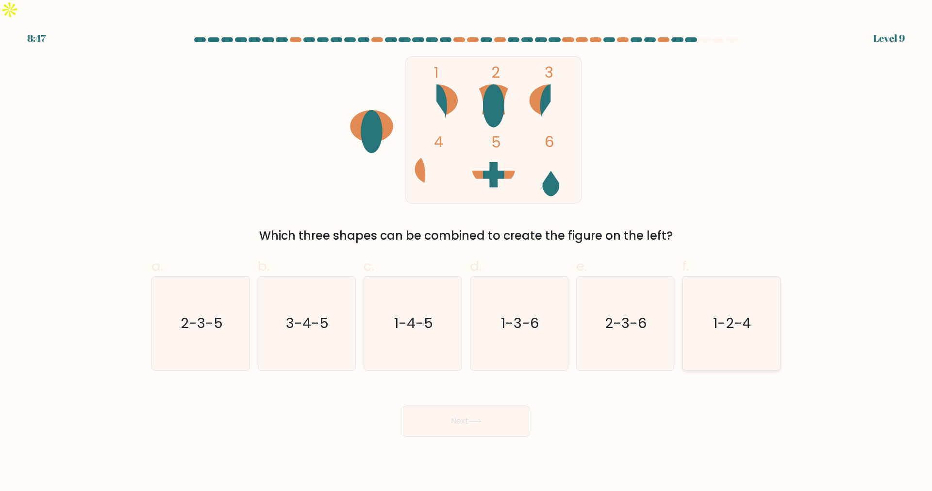
click at [719, 314] on text "1-2-4" at bounding box center [733, 323] width 38 height 19
click at [467, 252] on input "f. 1-2-4" at bounding box center [466, 249] width 0 height 6
radio input "true"
click at [473, 415] on button "Next" at bounding box center [466, 421] width 126 height 31
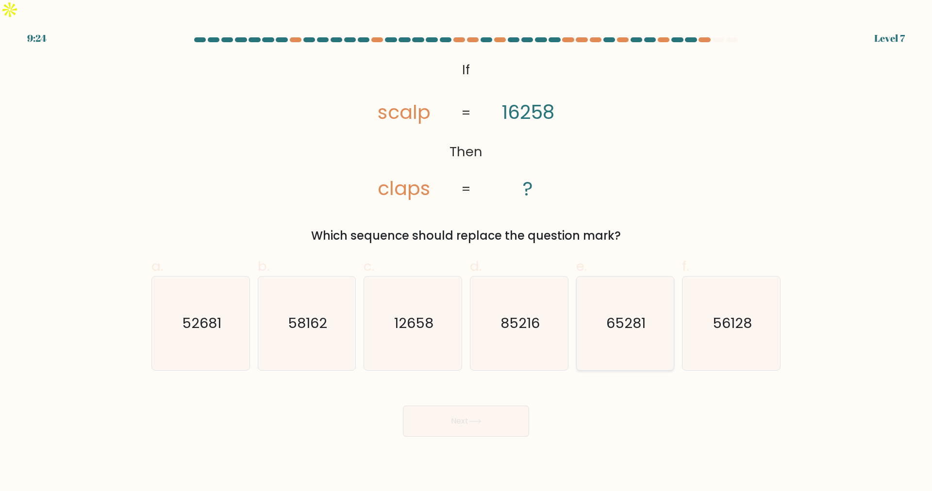
click at [604, 311] on icon "65281" at bounding box center [625, 324] width 94 height 94
click at [467, 252] on input "e. 65281" at bounding box center [466, 249] width 0 height 6
radio input "true"
click at [488, 406] on button "Next" at bounding box center [466, 421] width 126 height 31
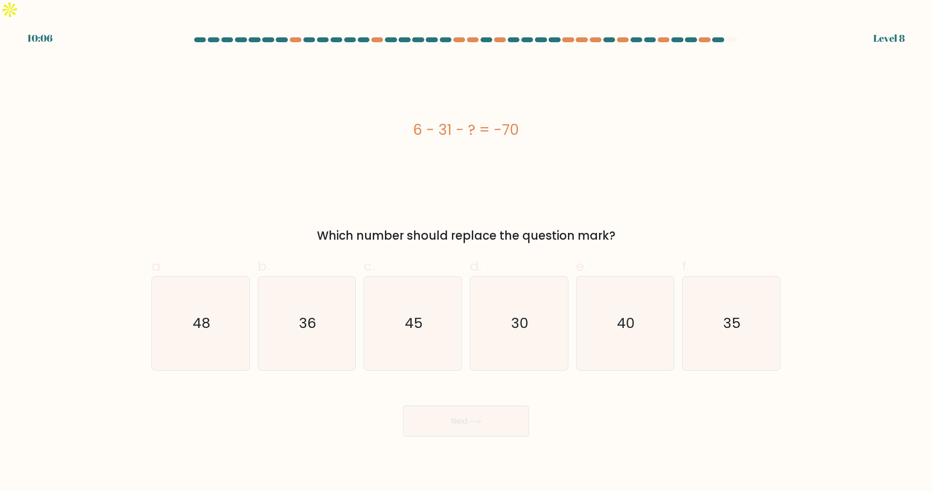
drag, startPoint x: 409, startPoint y: 107, endPoint x: 565, endPoint y: 126, distance: 157.4
click at [565, 126] on div "6 - 31 - ? = -70" at bounding box center [465, 130] width 629 height 148
click at [425, 296] on icon "45" at bounding box center [413, 324] width 94 height 94
click at [466, 252] on input "c. 45" at bounding box center [466, 249] width 0 height 6
radio input "true"
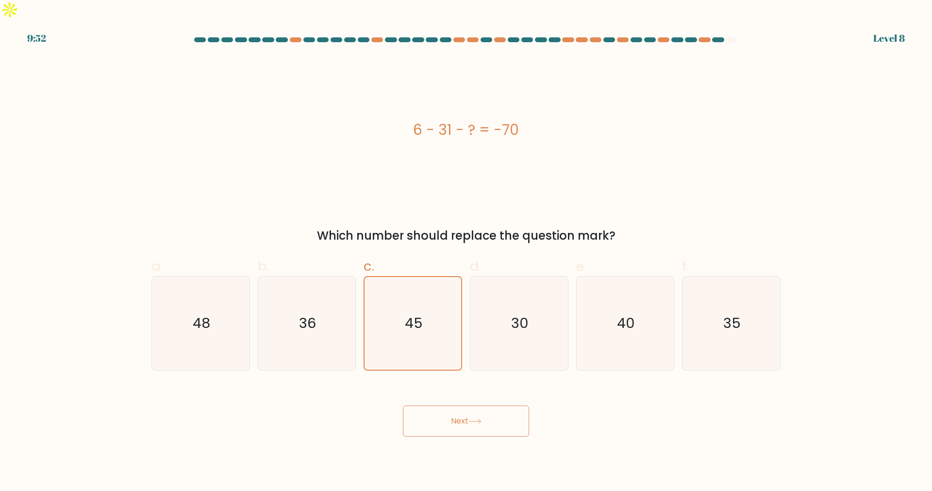
click at [442, 406] on button "Next" at bounding box center [466, 421] width 126 height 31
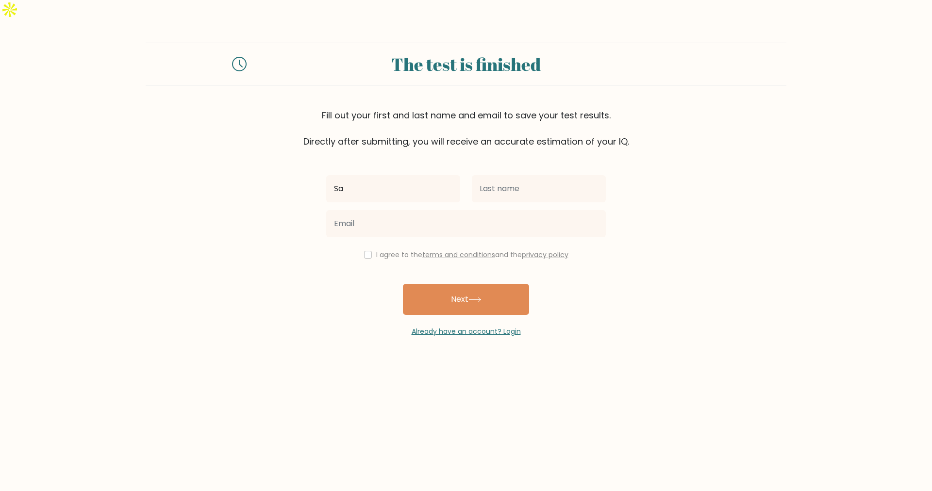
type input "Sandra"
click at [505, 176] on input "text" at bounding box center [539, 188] width 134 height 27
type input "Ayala"
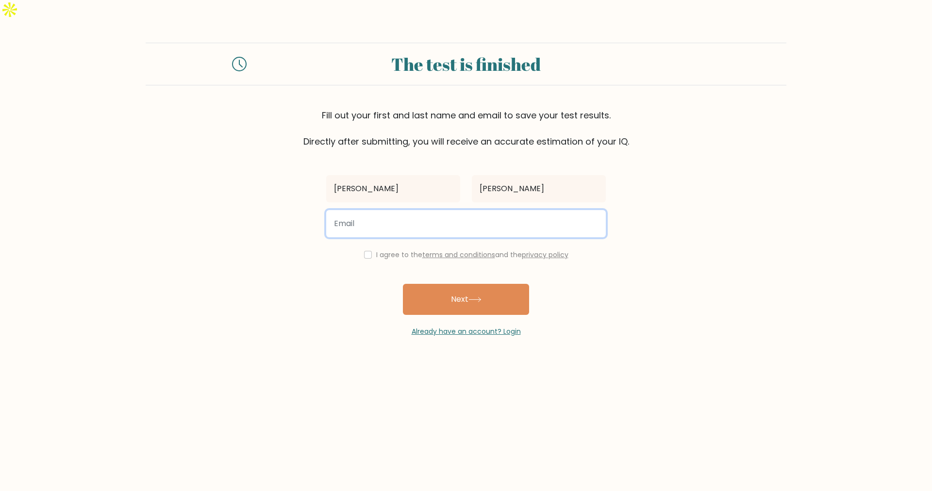
click at [431, 210] on input "email" at bounding box center [466, 223] width 280 height 27
type input "ayalasandra685@gmail.com"
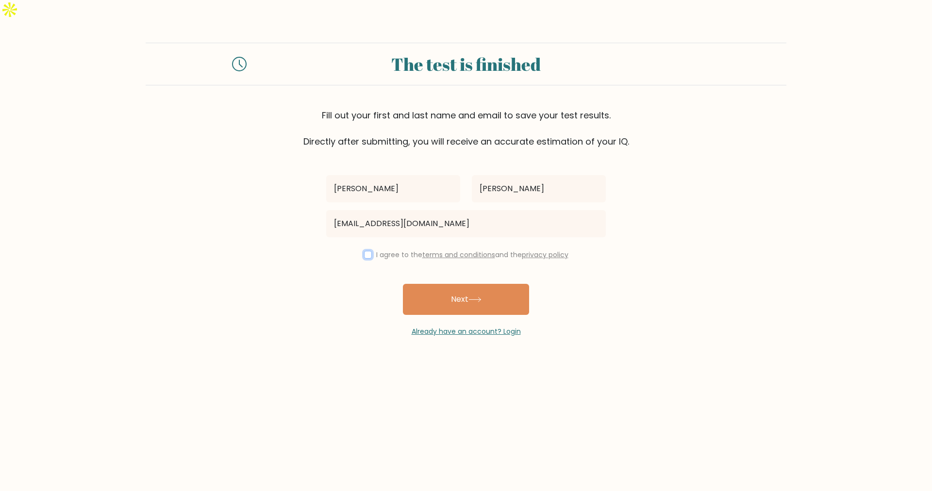
click at [368, 251] on input "checkbox" at bounding box center [368, 255] width 8 height 8
checkbox input "true"
click at [433, 284] on button "Next" at bounding box center [466, 299] width 126 height 31
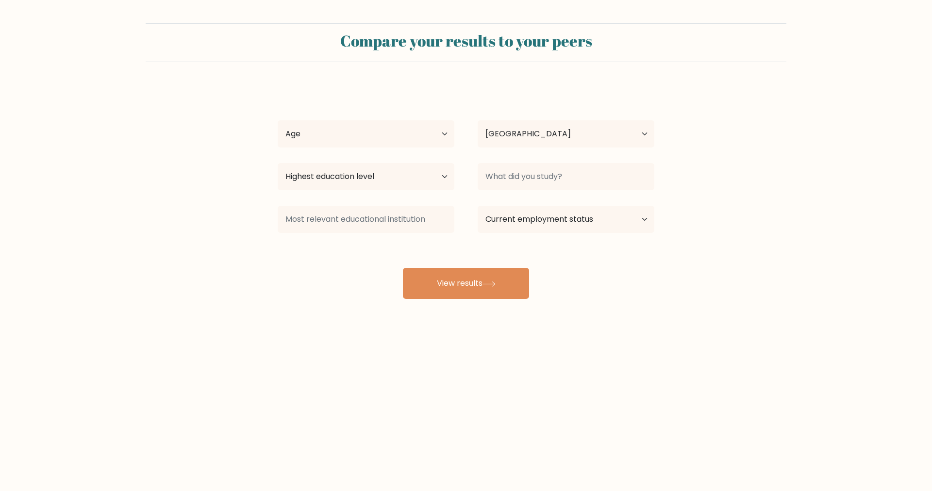
select select "PH"
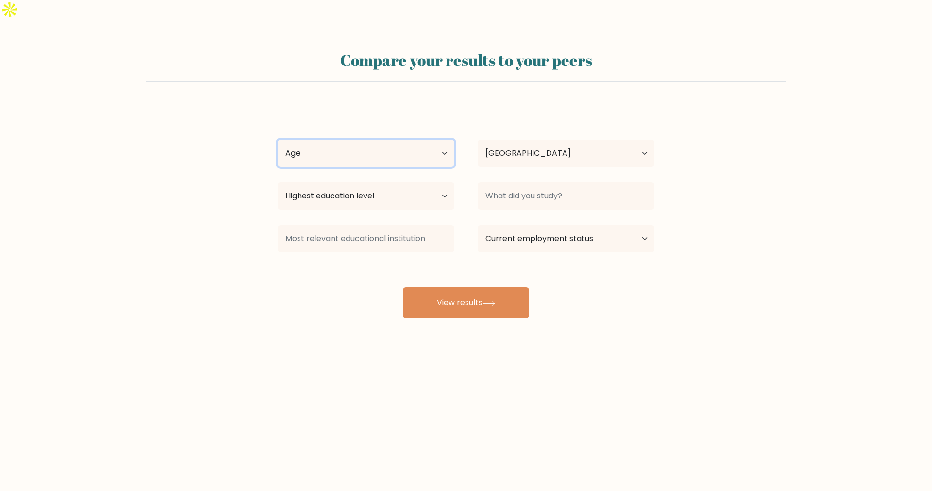
click at [400, 140] on select "Age Under 18 years old 18-24 years old 25-34 years old 35-44 years old 45-54 ye…" at bounding box center [366, 153] width 177 height 27
click at [278, 140] on select "Age Under 18 years old 18-24 years old 25-34 years old 35-44 years old 45-54 ye…" at bounding box center [366, 153] width 177 height 27
click at [341, 140] on select "Age Under 18 years old 18-24 years old 25-34 years old 35-44 years old 45-54 ye…" at bounding box center [366, 153] width 177 height 27
select select "18_24"
click at [278, 140] on select "Age Under 18 years old 18-24 years old 25-34 years old 35-44 years old 45-54 ye…" at bounding box center [366, 153] width 177 height 27
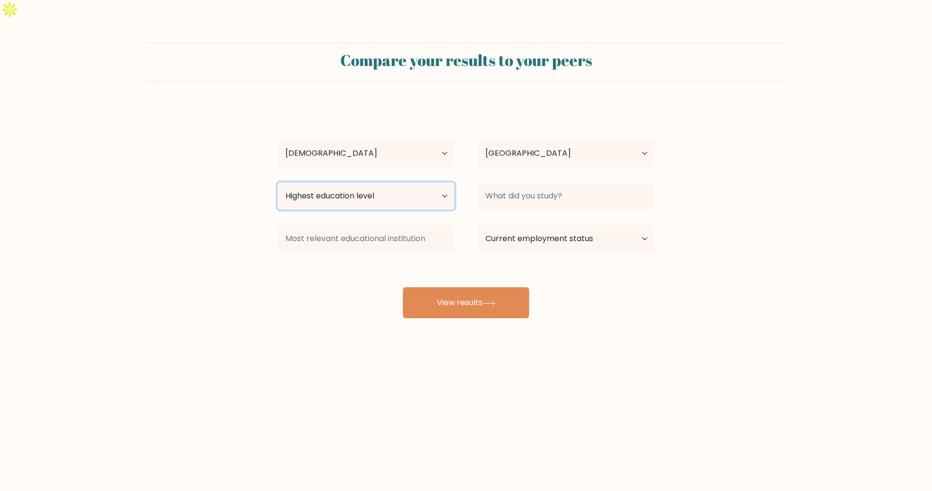
click at [406, 183] on select "Highest education level No schooling Primary Lower Secondary Upper Secondary Oc…" at bounding box center [366, 196] width 177 height 27
select select "bachelors_degree"
click at [278, 183] on select "Highest education level No schooling Primary Lower Secondary Upper Secondary Oc…" at bounding box center [366, 196] width 177 height 27
click at [540, 225] on select "Current employment status Employed Student Retired Other / prefer not to answer" at bounding box center [566, 238] width 177 height 27
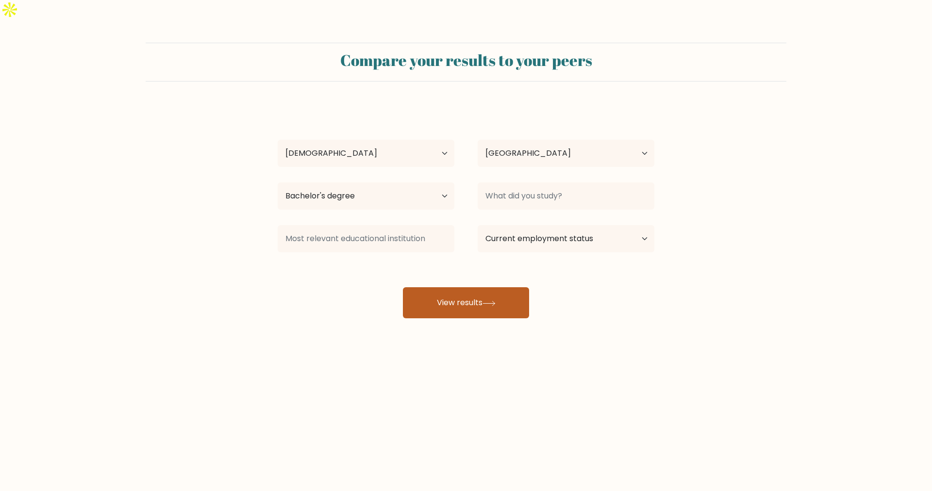
click at [467, 287] on button "View results" at bounding box center [466, 302] width 126 height 31
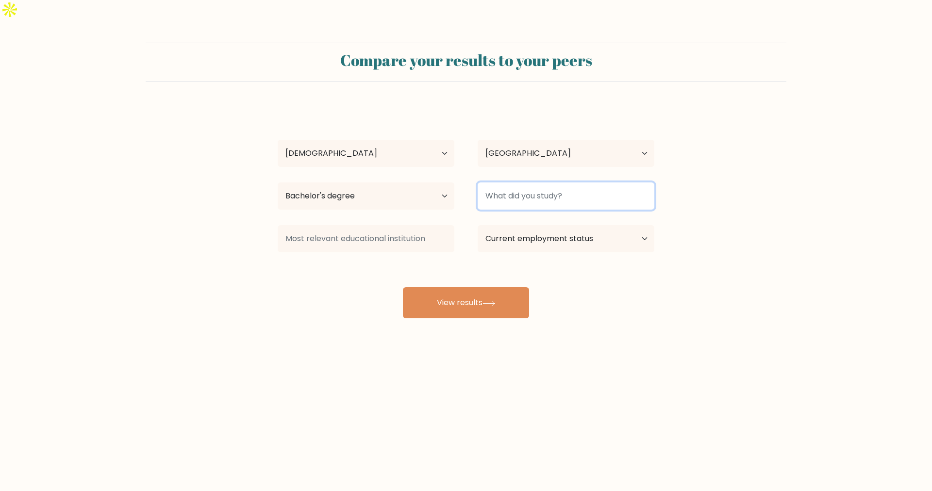
click at [541, 183] on input at bounding box center [566, 196] width 177 height 27
type input "u"
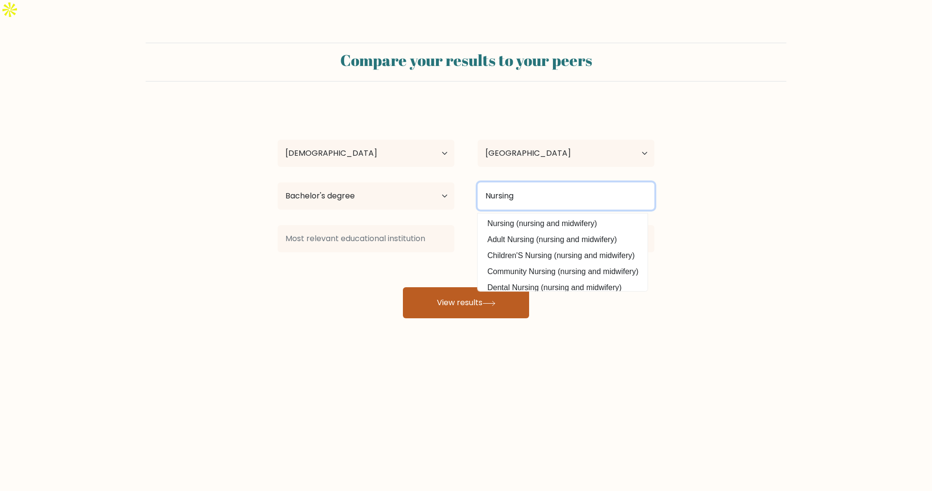
type input "Nursing"
click at [474, 287] on button "View results" at bounding box center [466, 302] width 126 height 31
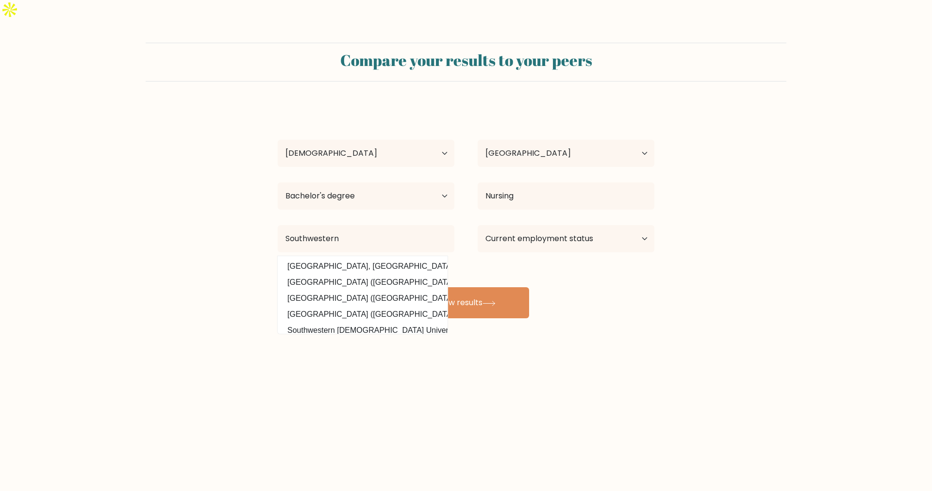
click at [307, 275] on option "Southwestern University PHINMA (Philippines)" at bounding box center [362, 283] width 165 height 16
type input "Southwestern University PHINMA"
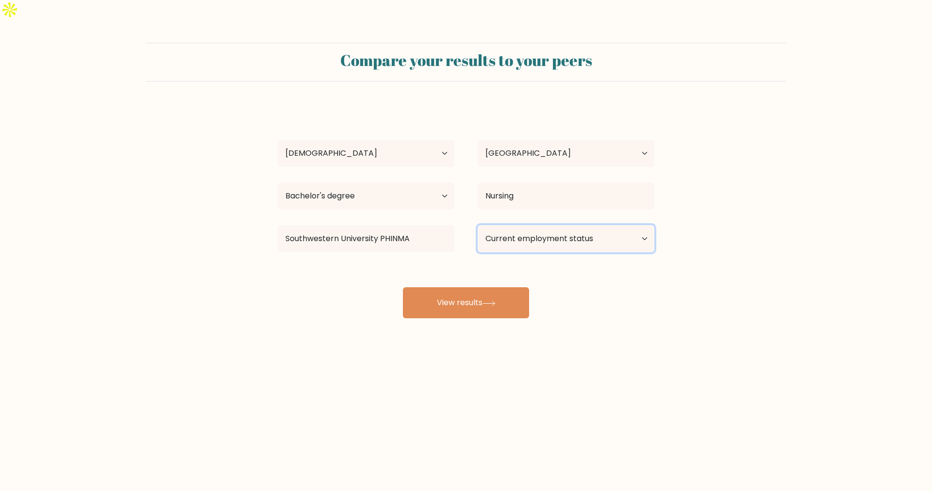
click at [530, 227] on select "Current employment status Employed Student Retired Other / prefer not to answer" at bounding box center [566, 238] width 177 height 27
click at [544, 225] on select "Current employment status Employed Student Retired Other / prefer not to answer" at bounding box center [566, 238] width 177 height 27
select select "other"
click at [478, 225] on select "Current employment status Employed Student Retired Other / prefer not to answer" at bounding box center [566, 238] width 177 height 27
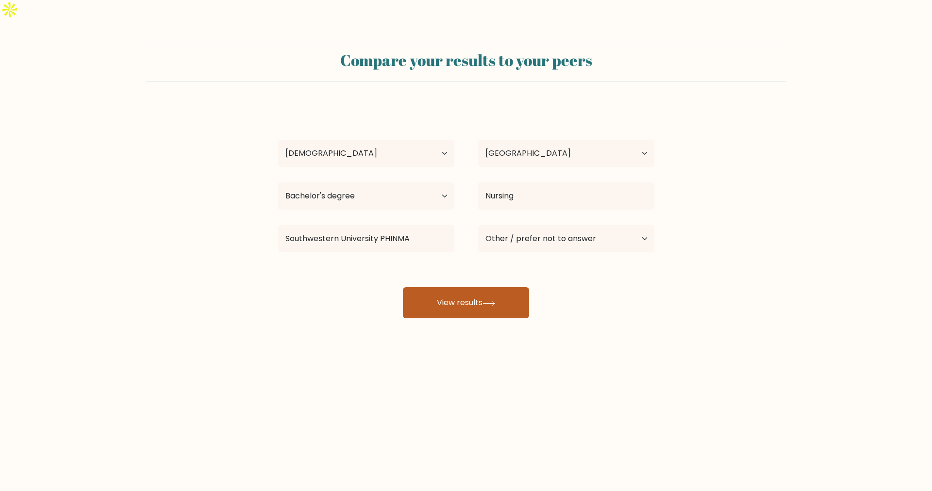
click at [472, 287] on button "View results" at bounding box center [466, 302] width 126 height 31
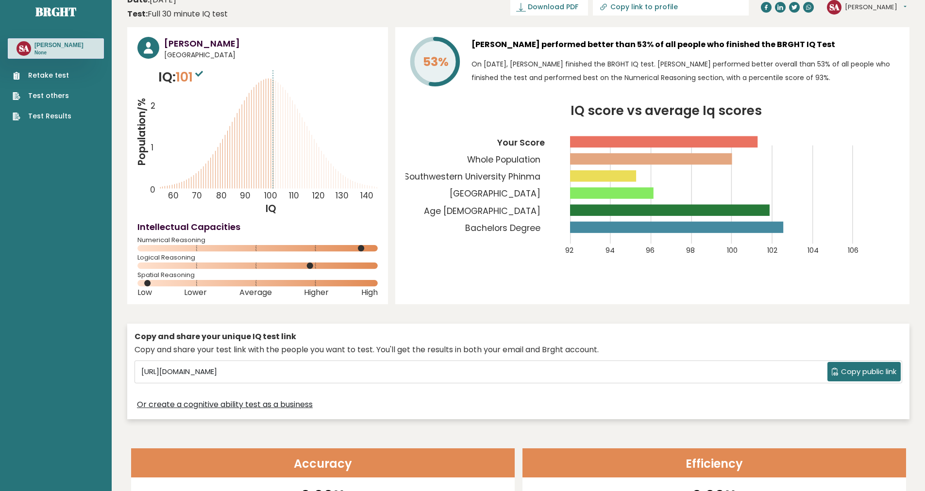
scroll to position [31, 0]
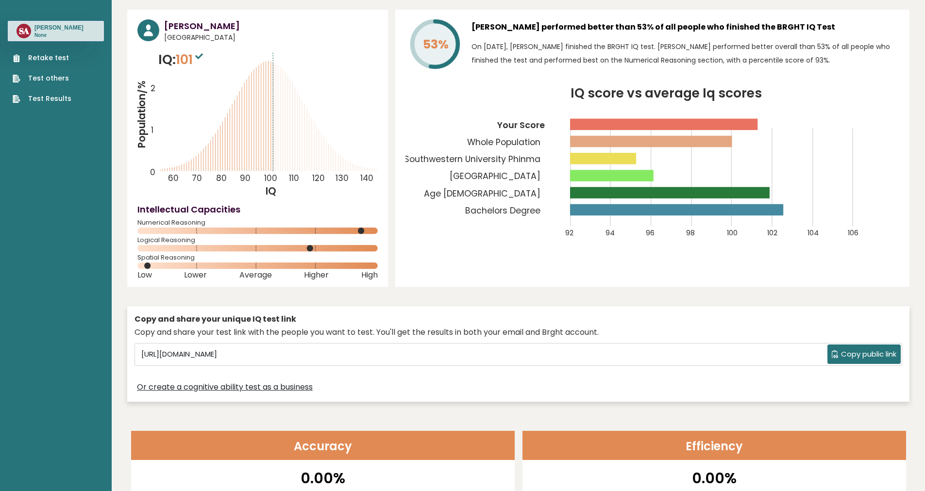
click at [868, 357] on span "Copy public link" at bounding box center [868, 354] width 55 height 11
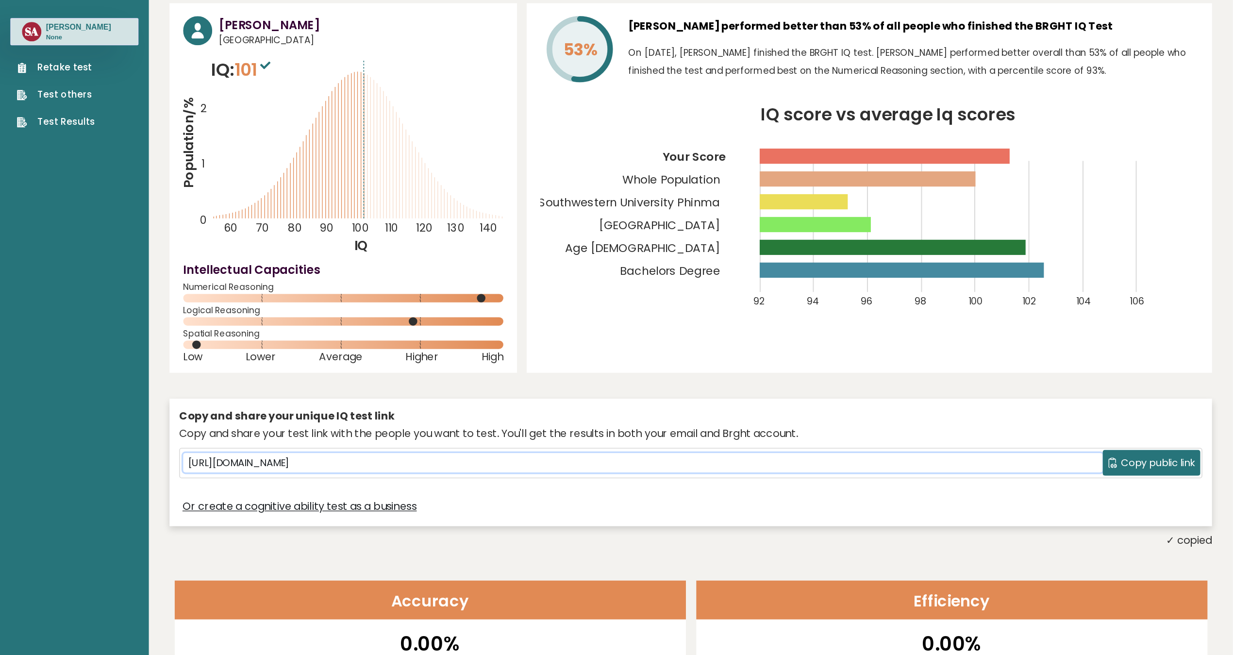
scroll to position [0, 0]
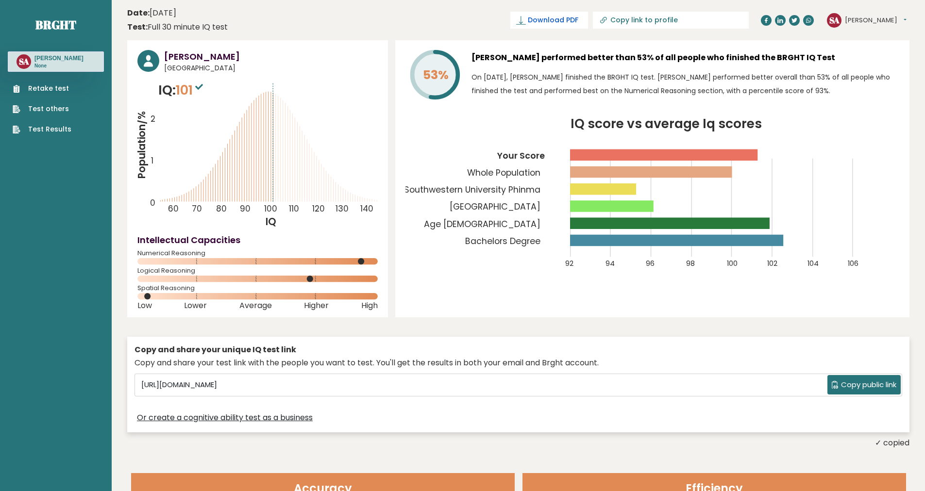
click at [526, 16] on icon at bounding box center [521, 21] width 10 height 10
click at [580, 18] on span "✓ Your PDF is downloaded..." at bounding box center [533, 20] width 110 height 17
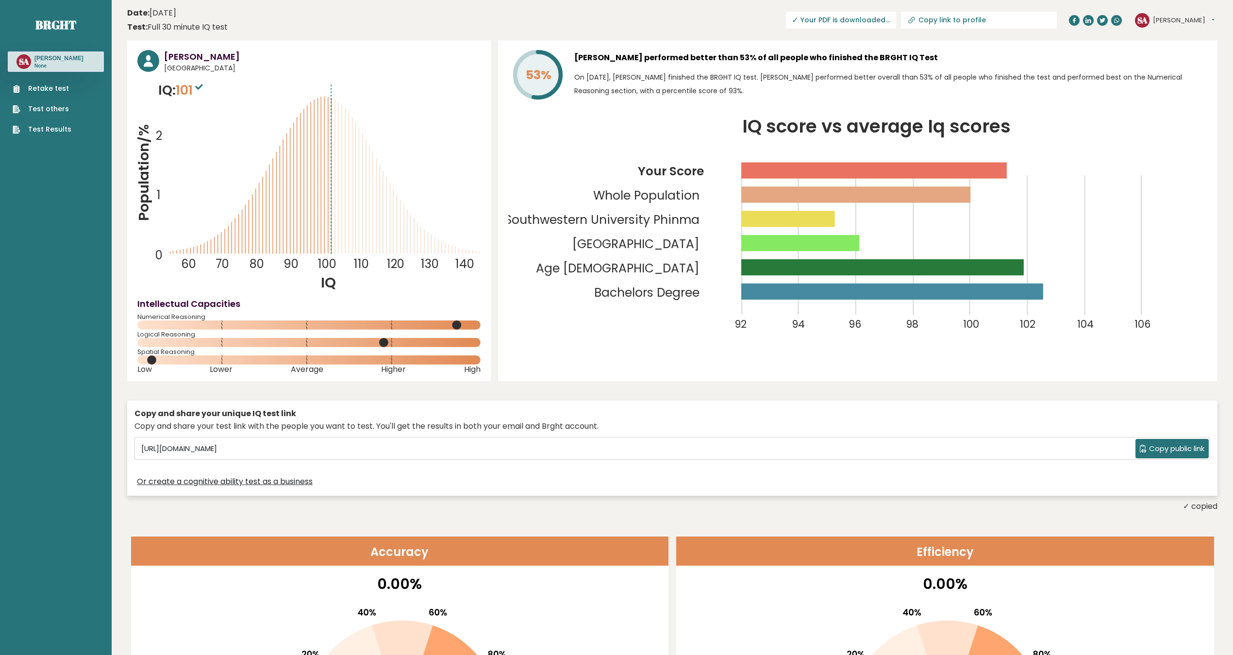
click at [917, 19] on icon at bounding box center [912, 21] width 10 height 10
type input "https://brght.org/profile/sandra-ayala/?utm_source=share&utm_medium=copy&utm_ca…"
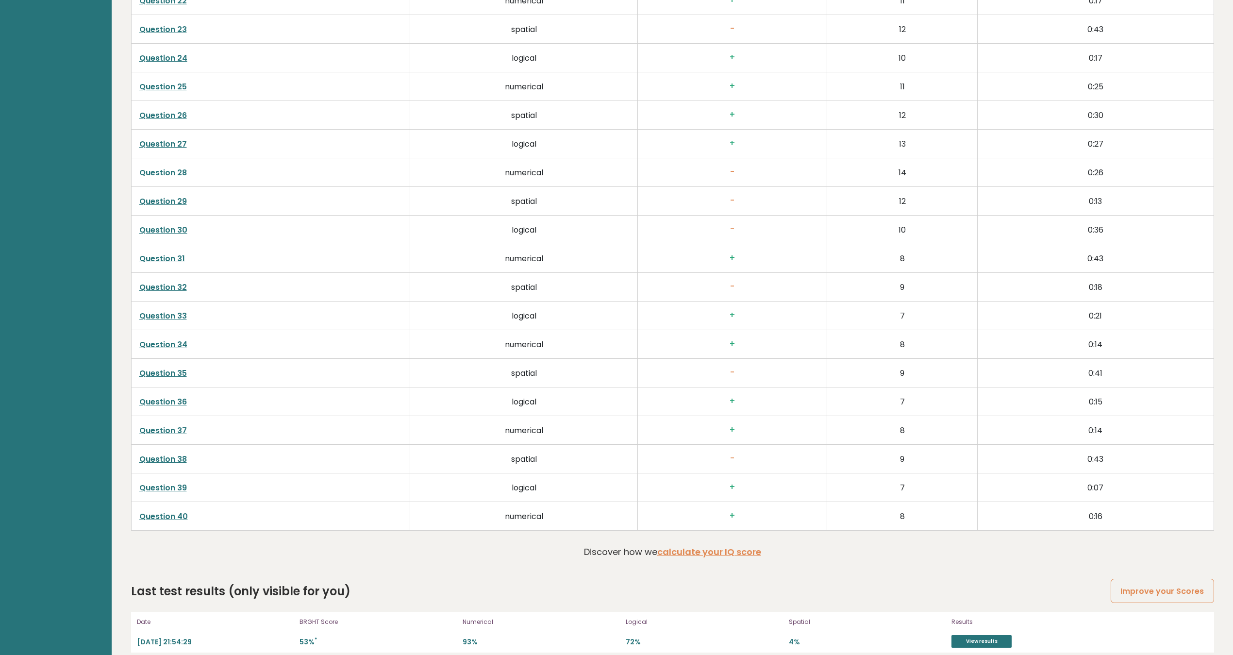
scroll to position [2480, 0]
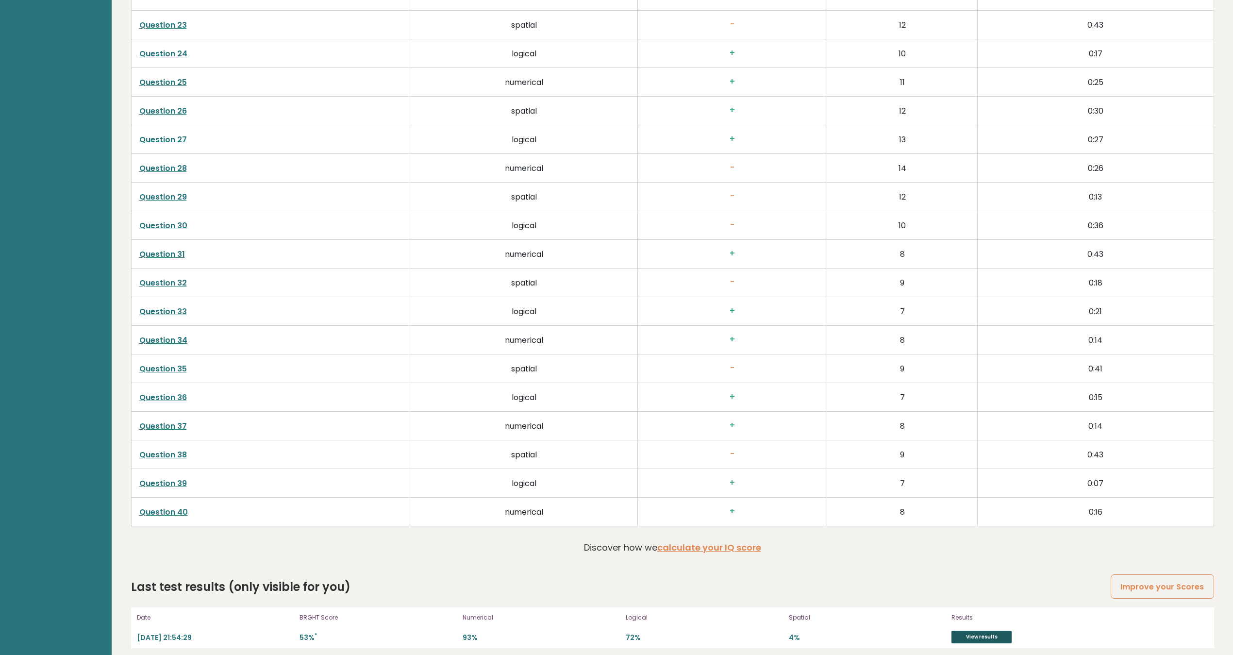
click at [924, 491] on link "View results" at bounding box center [982, 637] width 60 height 13
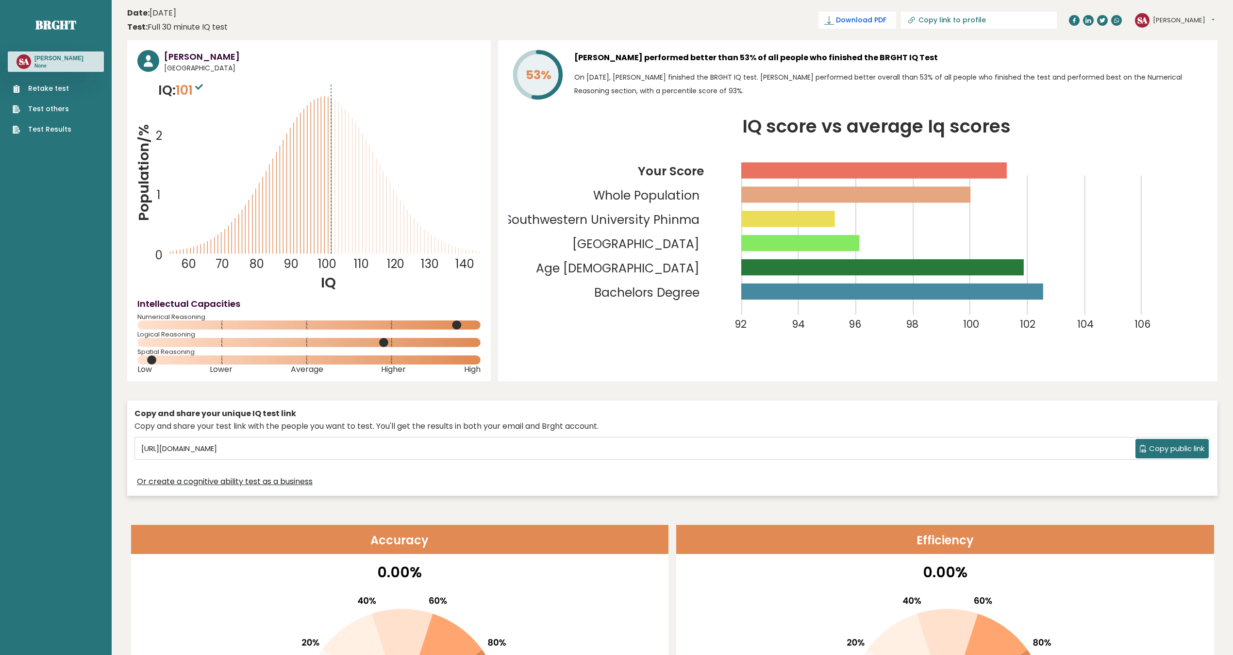
click at [896, 26] on link "Download PDF" at bounding box center [858, 20] width 78 height 17
